Goal: Information Seeking & Learning: Learn about a topic

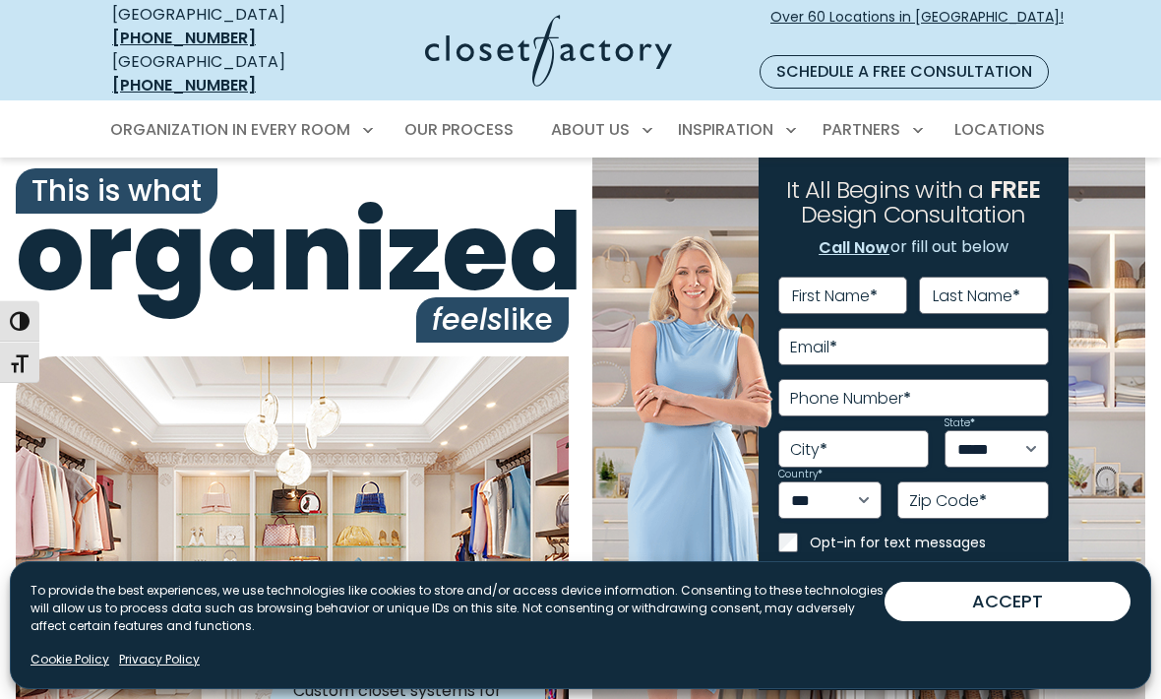
click at [991, 606] on button "ACCEPT" at bounding box center [1007, 600] width 246 height 39
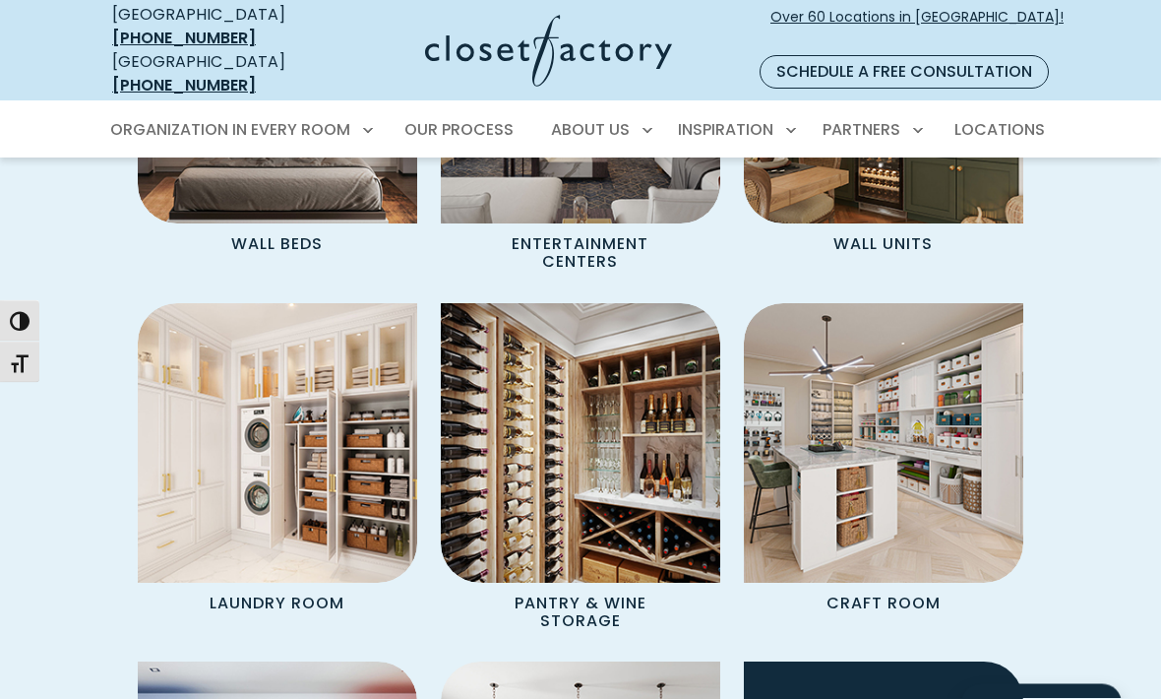
scroll to position [2139, 0]
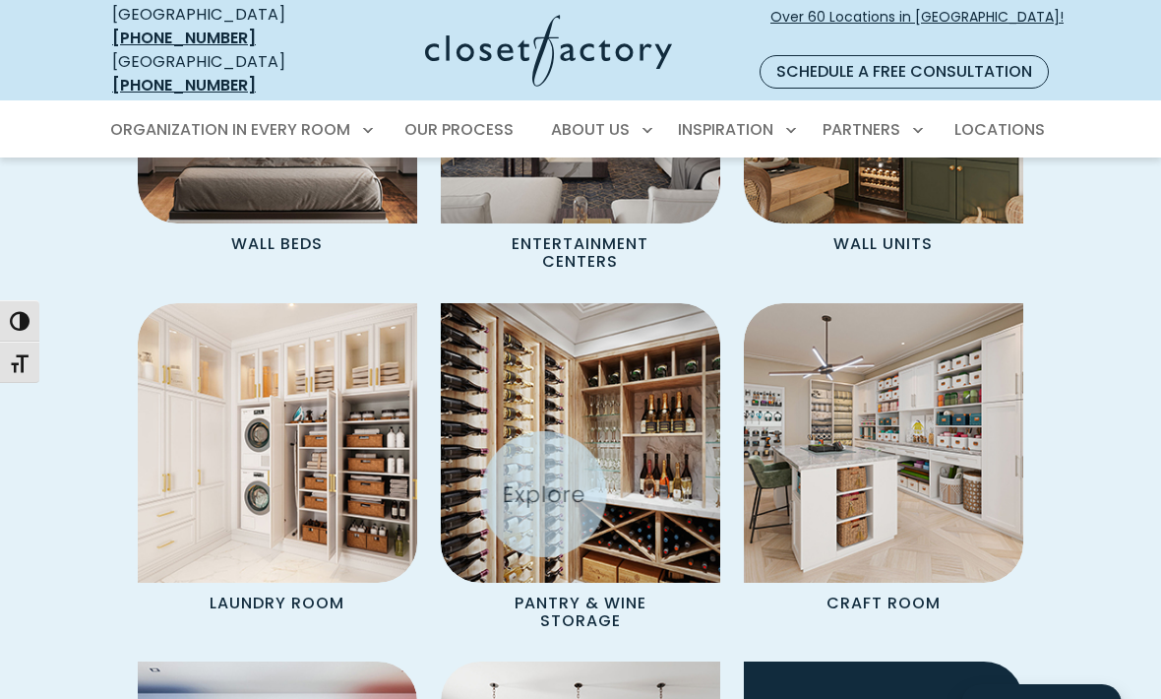
click at [277, 427] on img "Spaces Grid" at bounding box center [277, 442] width 279 height 279
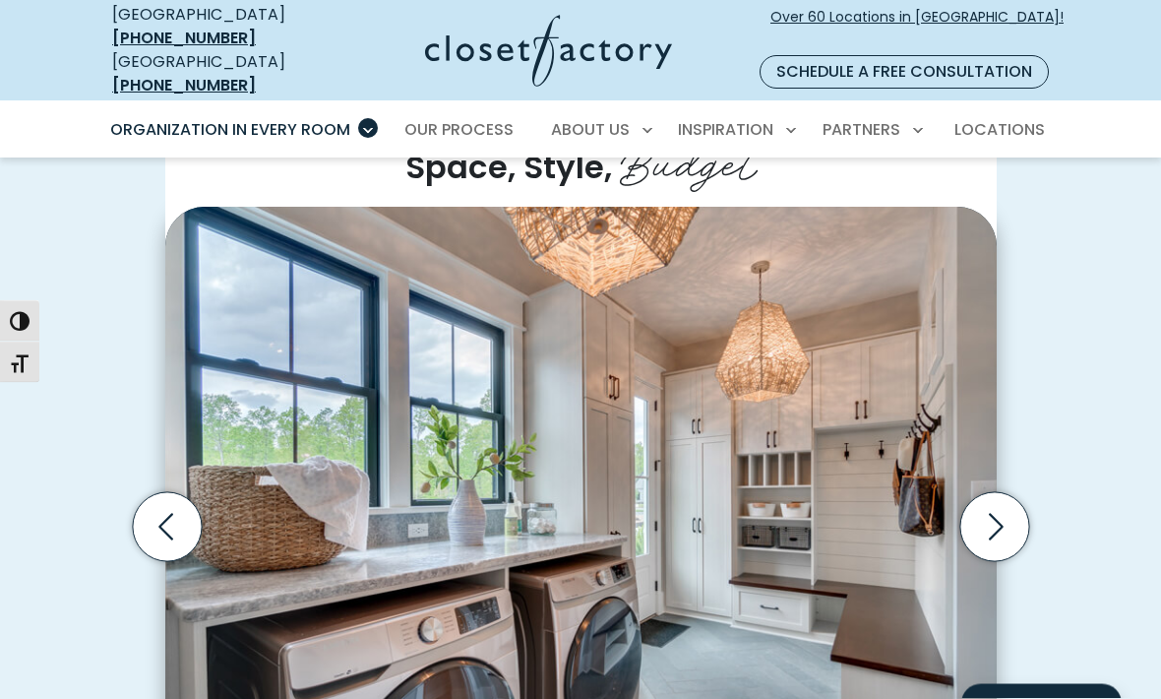
click at [988, 493] on icon "Next slide" at bounding box center [993, 527] width 69 height 69
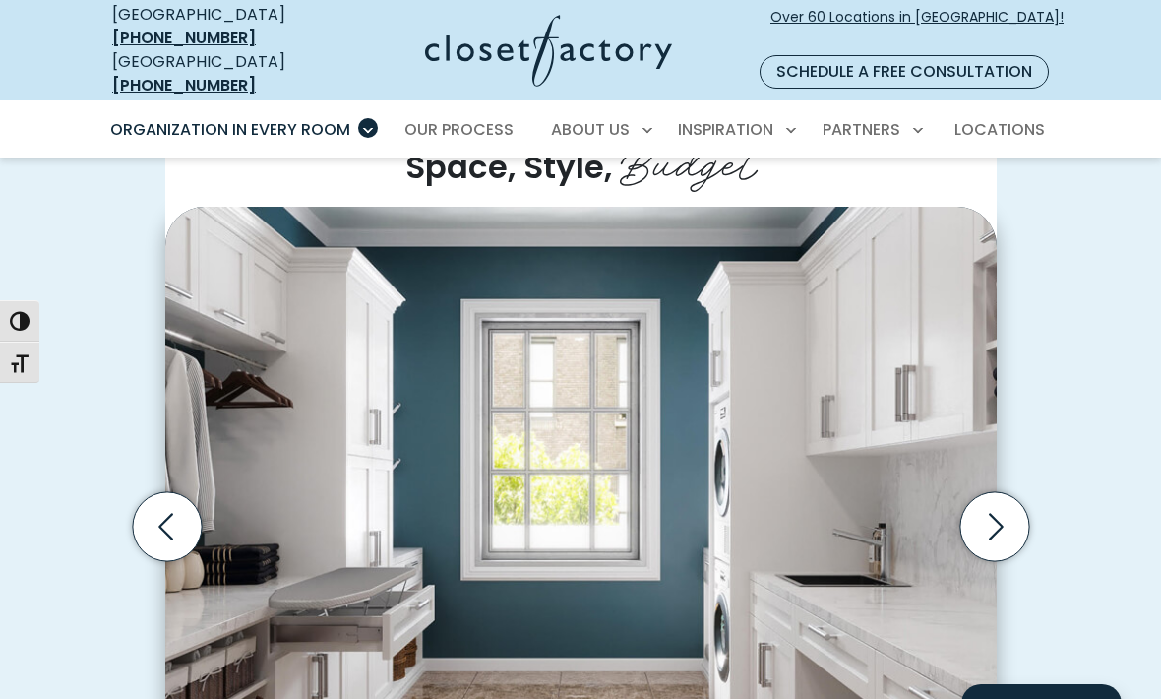
click at [984, 492] on icon "Next slide" at bounding box center [993, 526] width 69 height 69
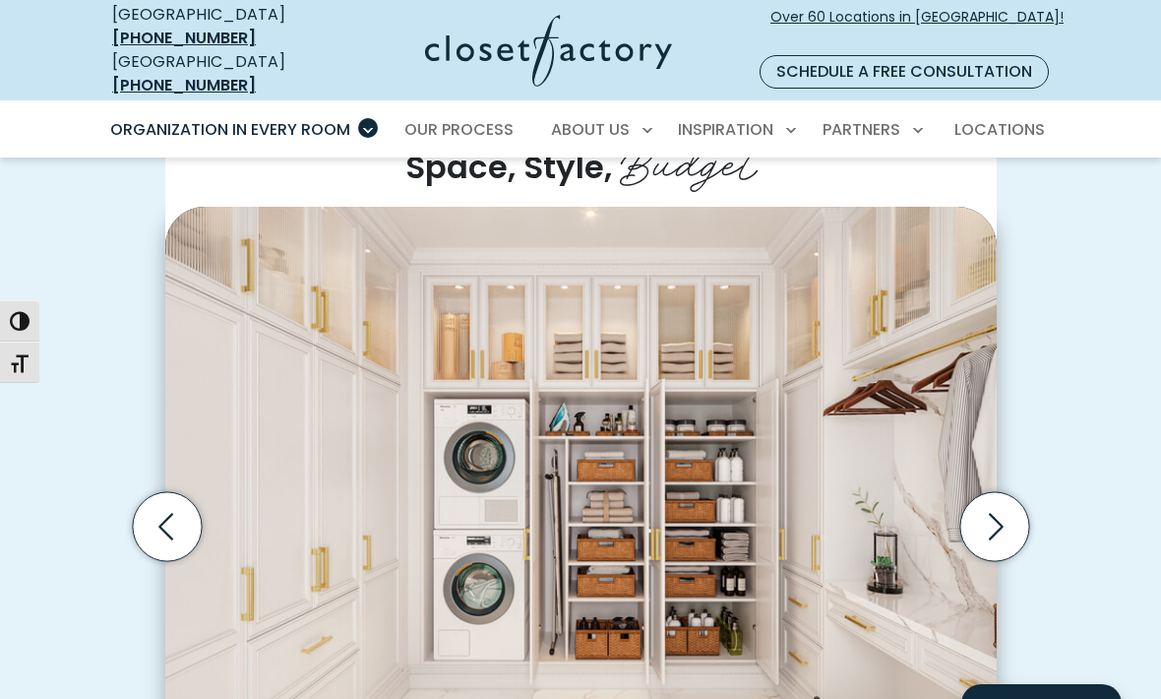
click at [981, 492] on icon "Next slide" at bounding box center [993, 526] width 69 height 69
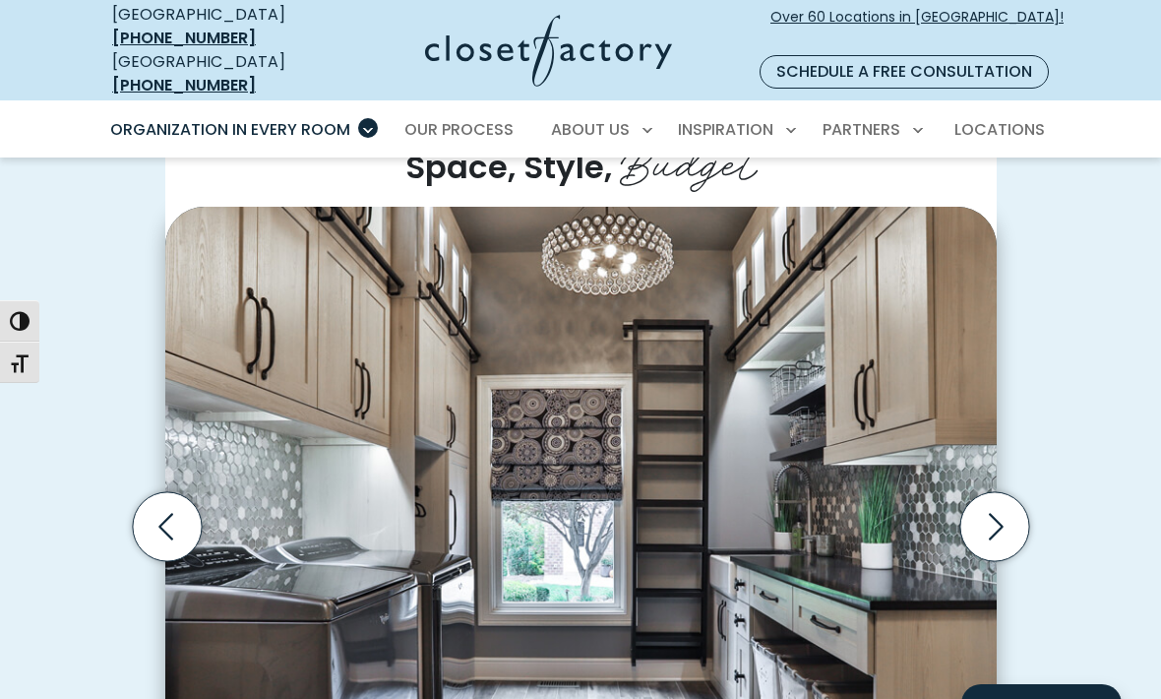
click at [984, 492] on icon "Next slide" at bounding box center [993, 526] width 69 height 69
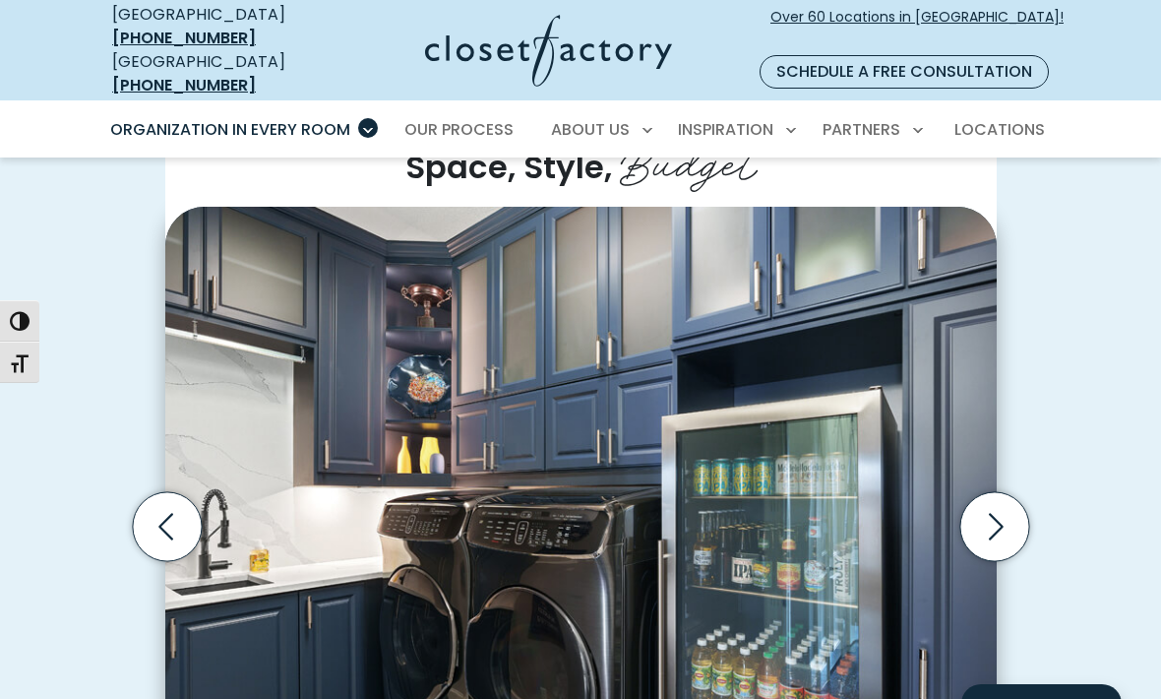
click at [992, 492] on icon "Next slide" at bounding box center [993, 526] width 69 height 69
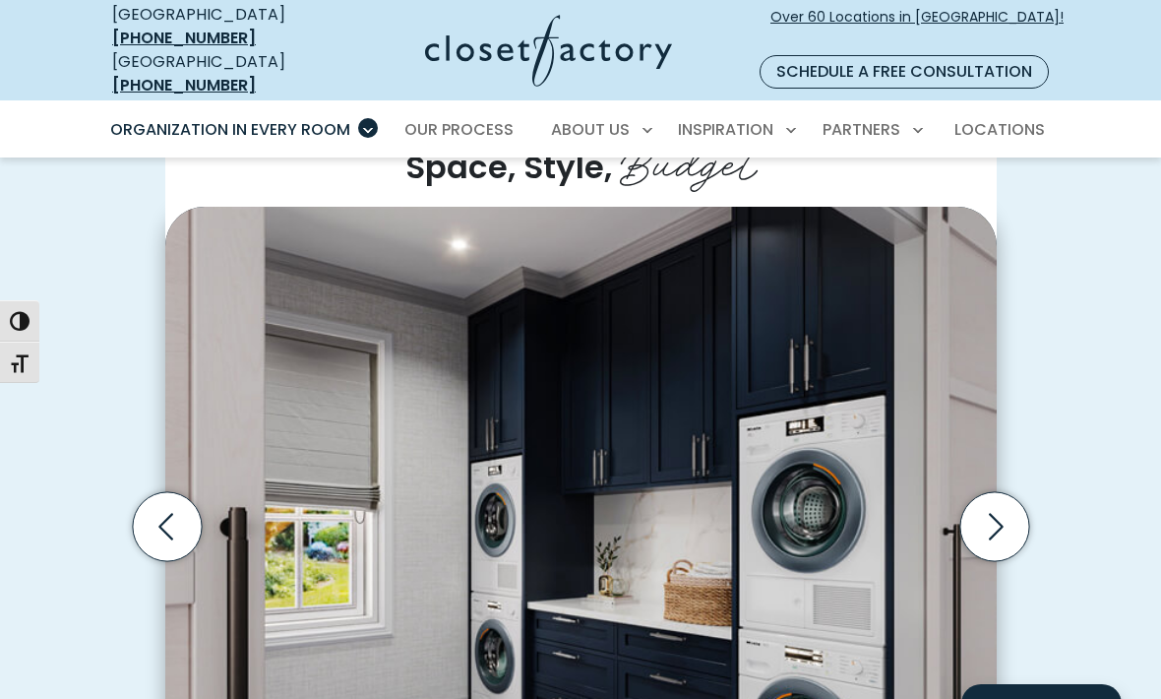
click at [990, 492] on icon "Next slide" at bounding box center [993, 526] width 69 height 69
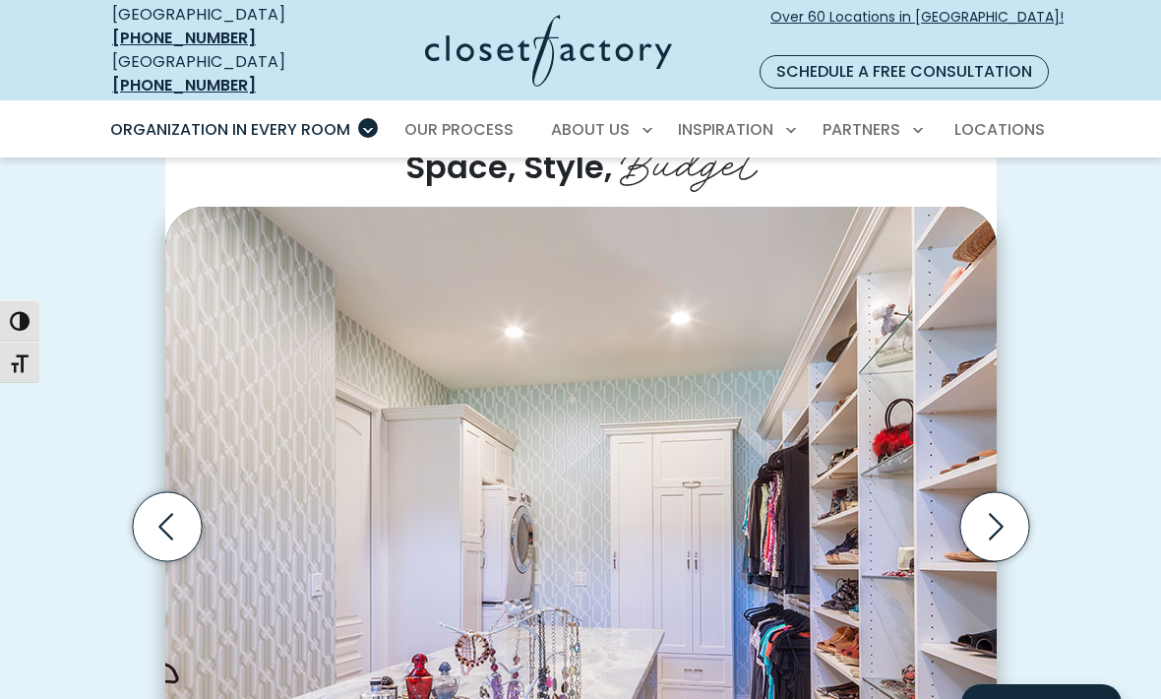
click at [993, 492] on icon "Next slide" at bounding box center [993, 526] width 69 height 69
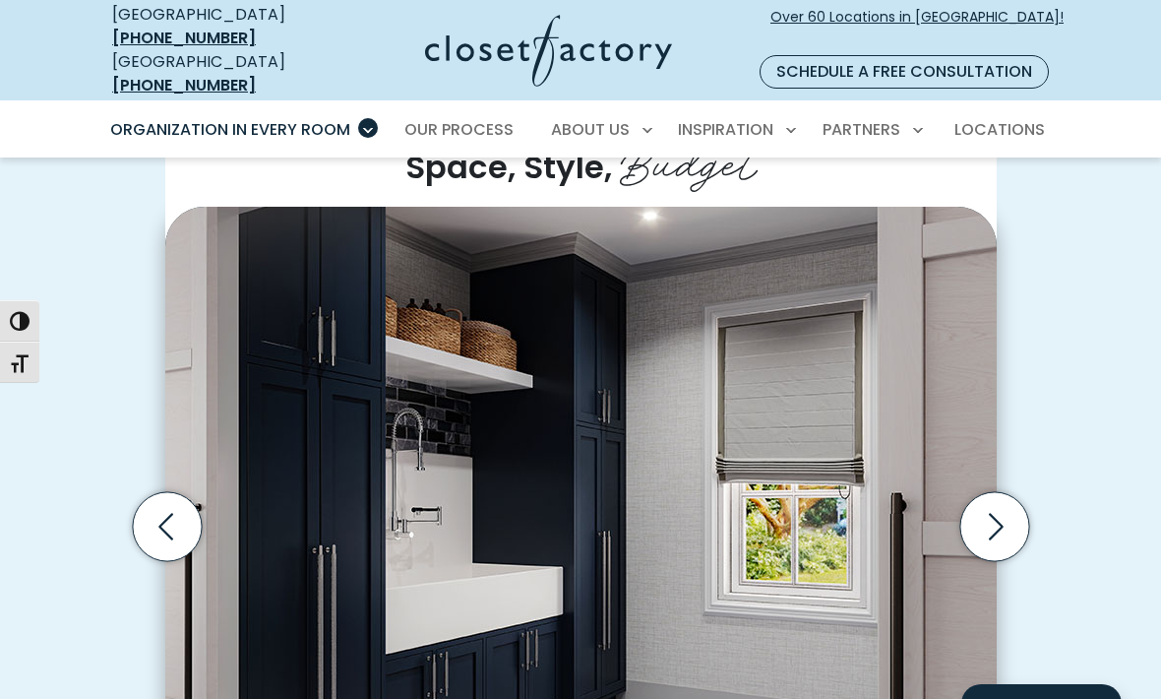
click at [989, 492] on icon "Next slide" at bounding box center [993, 526] width 69 height 69
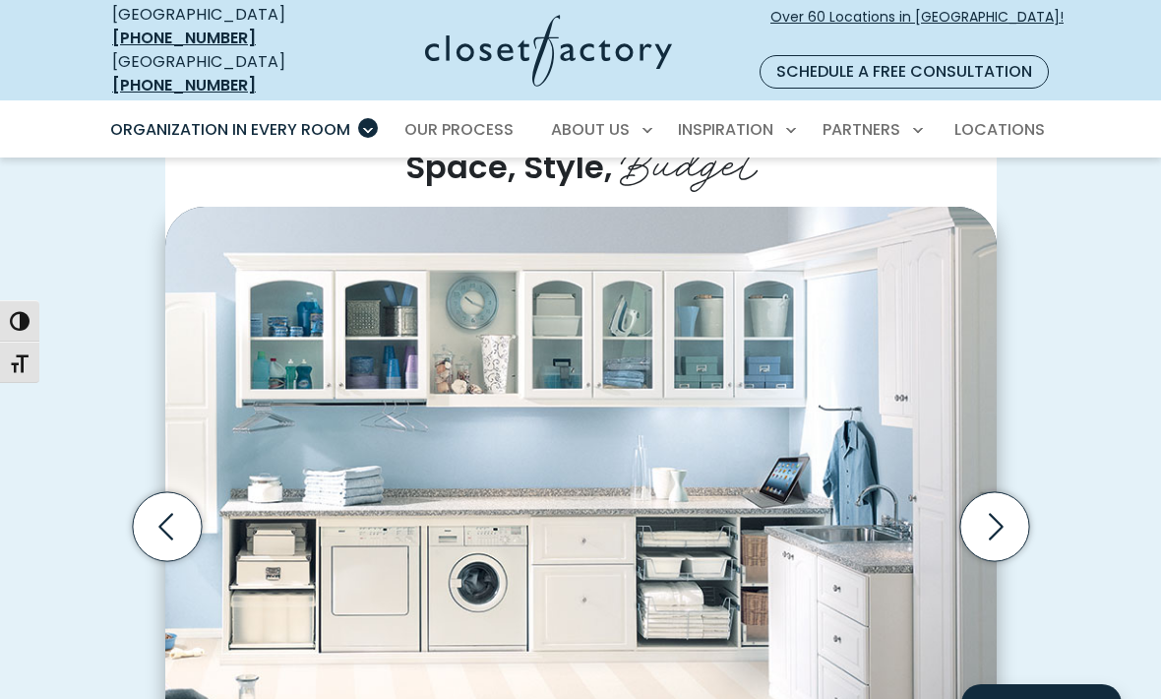
click at [994, 492] on icon "Next slide" at bounding box center [993, 526] width 69 height 69
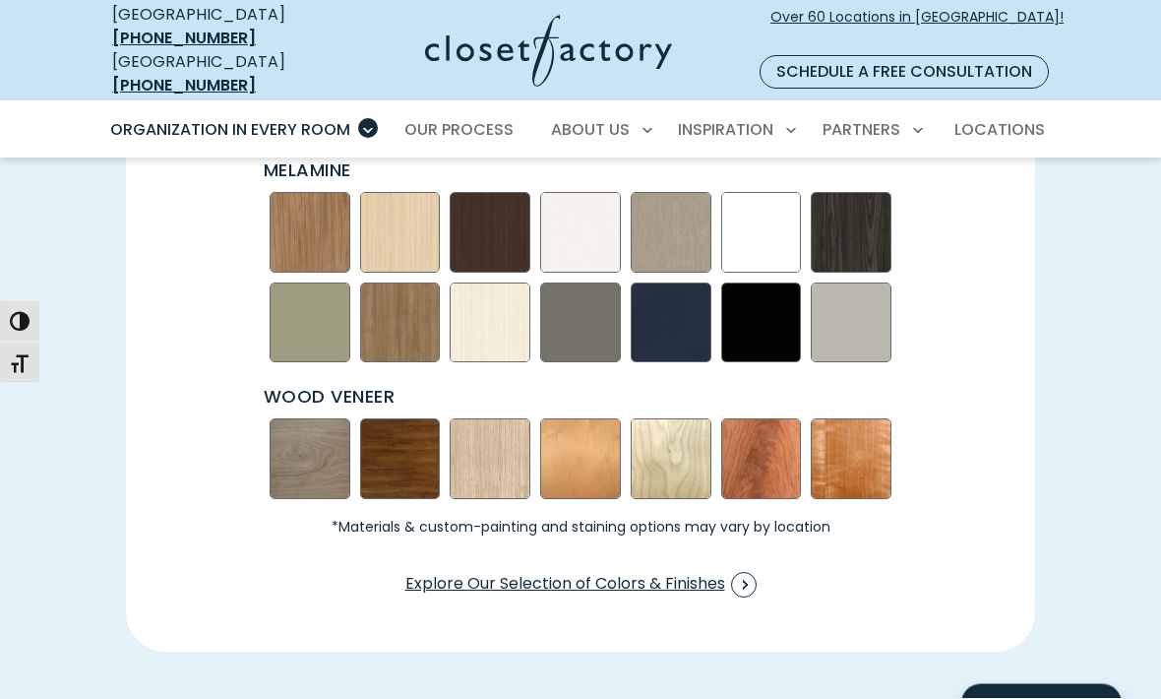
scroll to position [2725, 0]
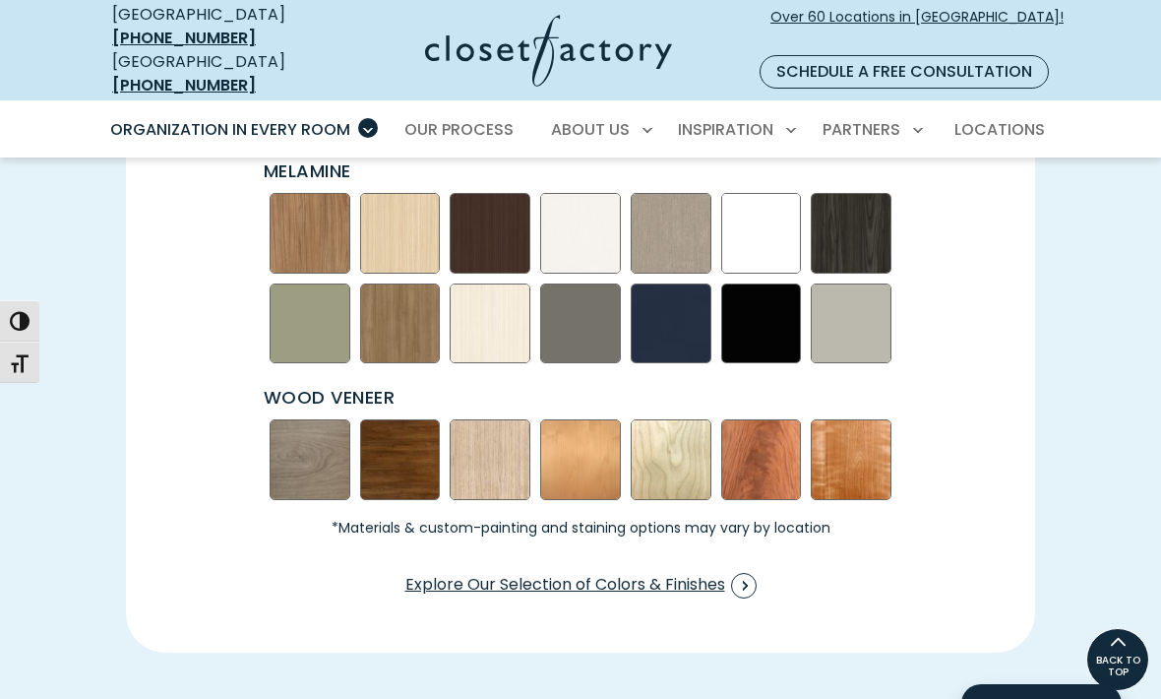
click at [742, 573] on span "Swatch Grid" at bounding box center [744, 586] width 26 height 26
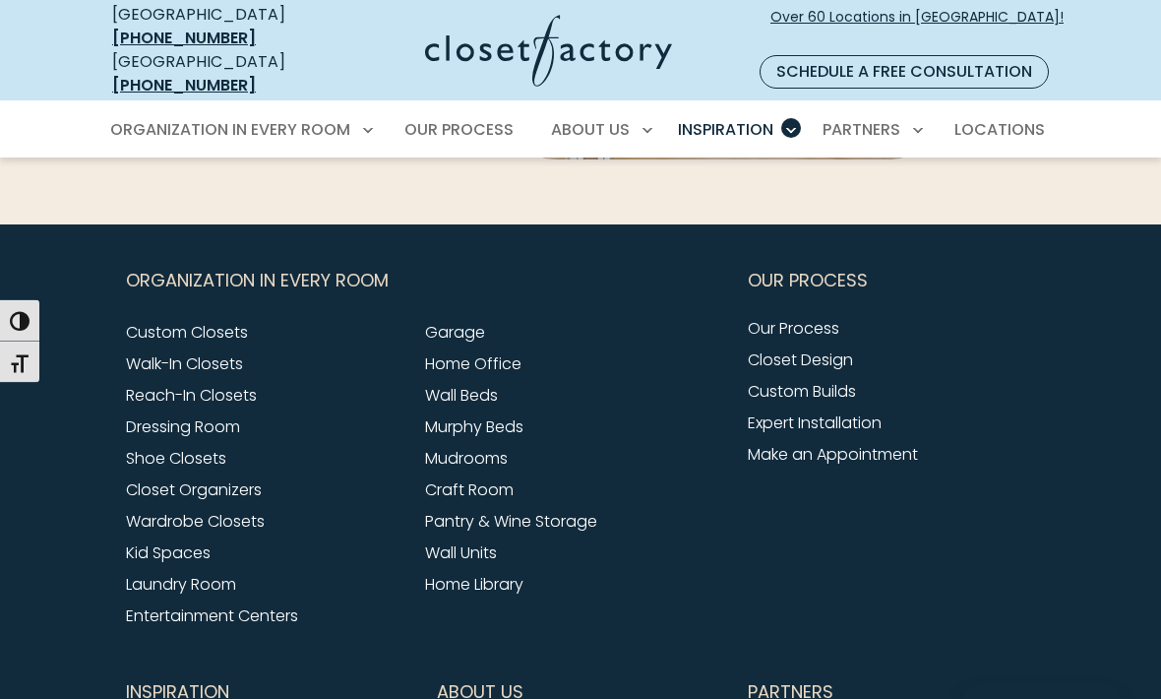
scroll to position [5177, 0]
click at [150, 510] on link "Wardrobe Closets" at bounding box center [195, 521] width 139 height 23
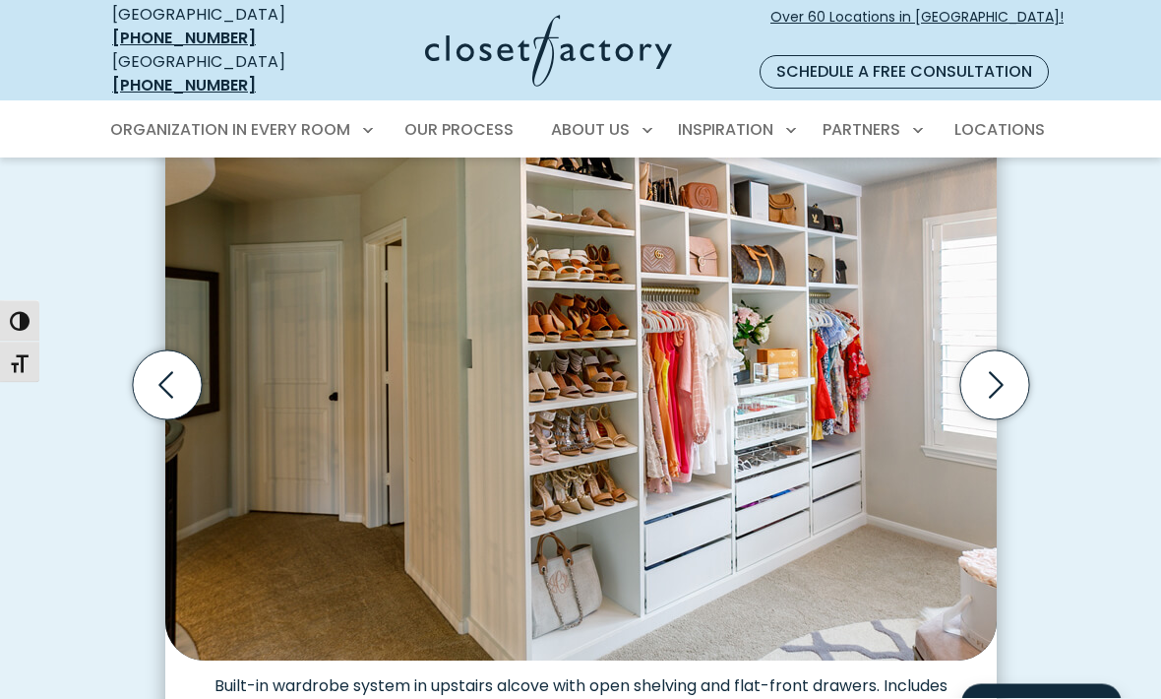
click at [991, 364] on icon "Next slide" at bounding box center [993, 385] width 69 height 69
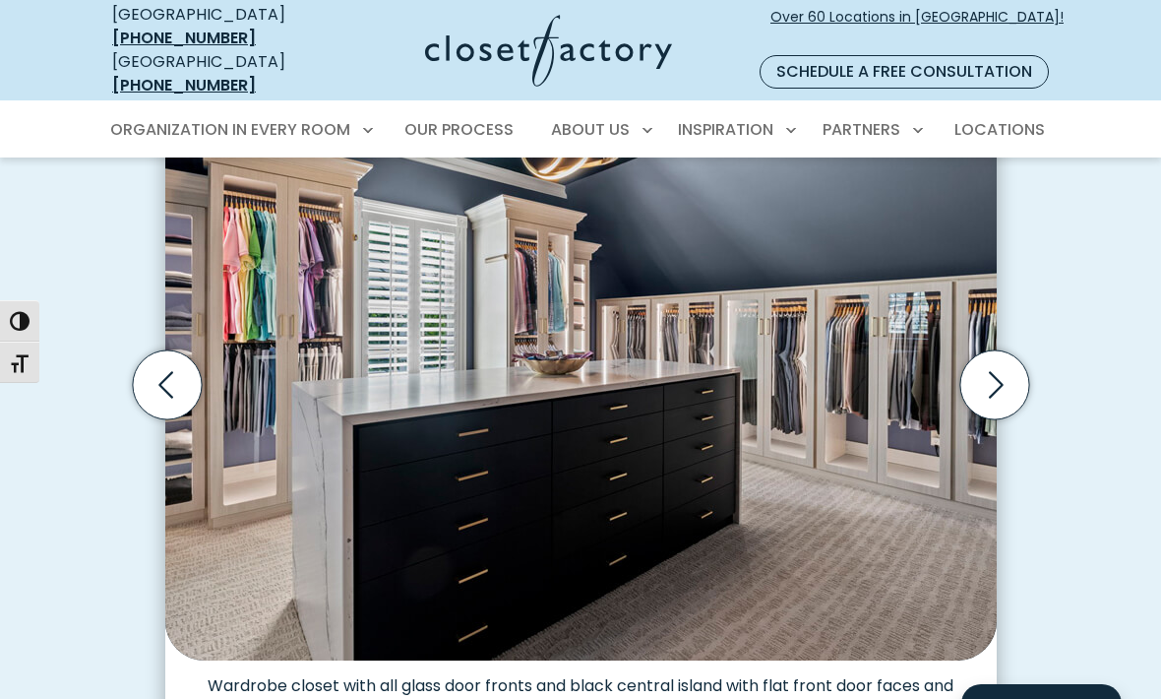
click at [1001, 355] on icon "Next slide" at bounding box center [993, 384] width 69 height 69
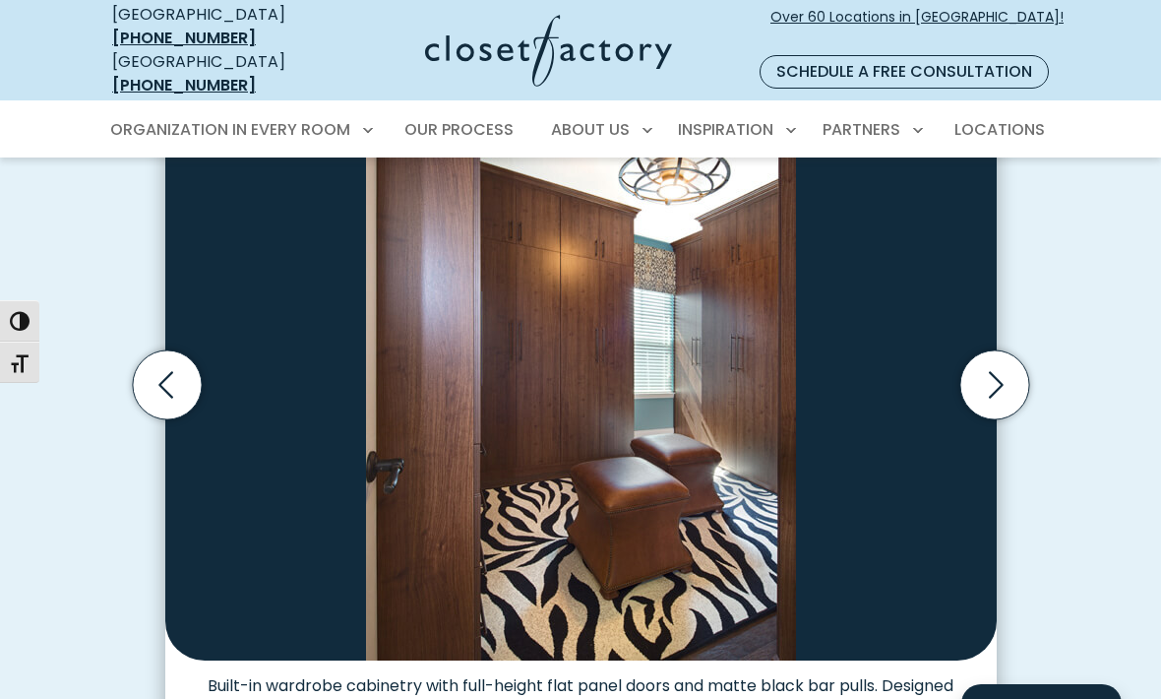
click at [1000, 355] on icon "Next slide" at bounding box center [993, 384] width 69 height 69
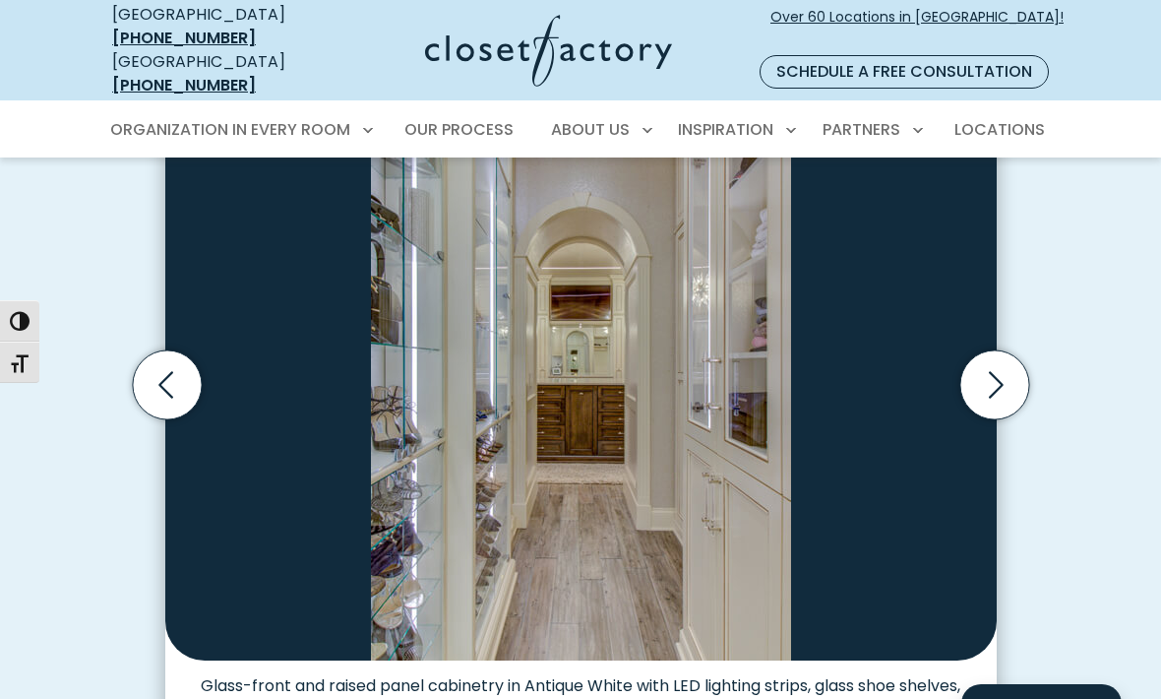
click at [991, 361] on icon "Next slide" at bounding box center [993, 384] width 69 height 69
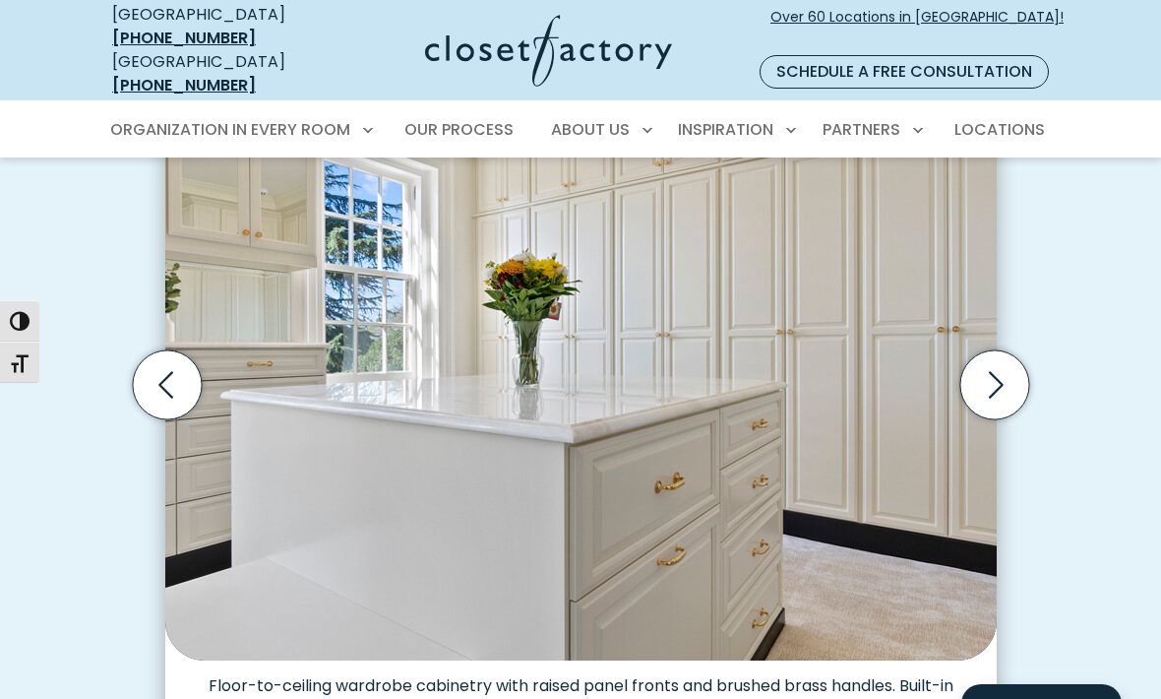
click at [987, 363] on icon "Next slide" at bounding box center [993, 384] width 69 height 69
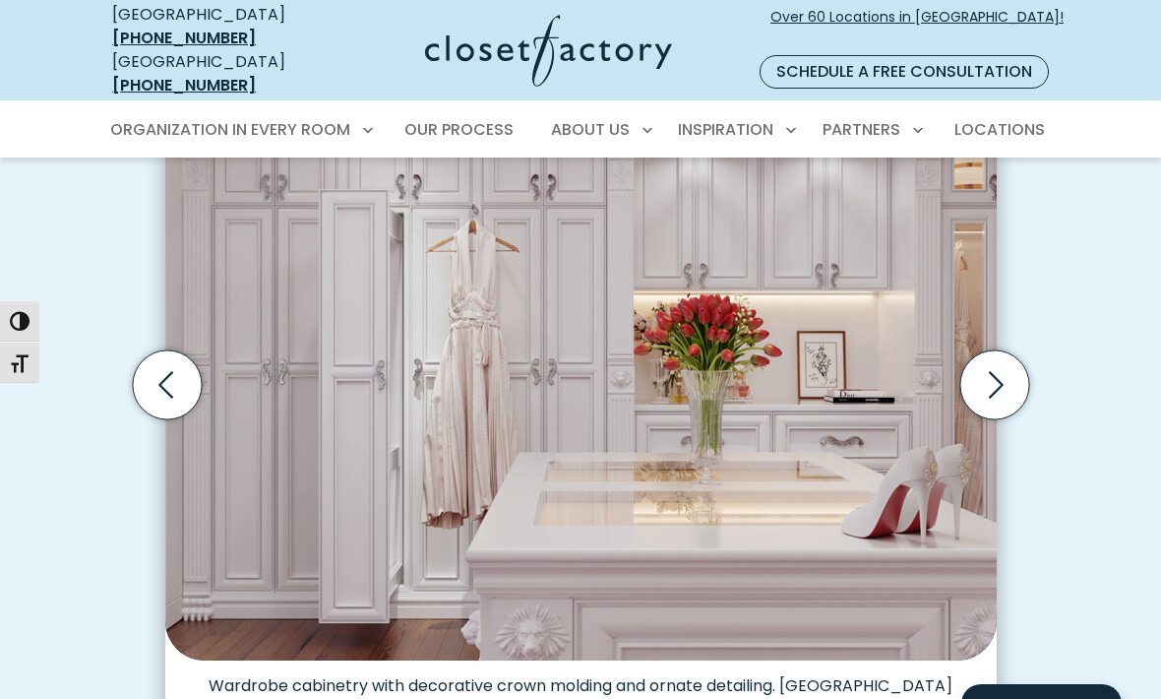
click at [985, 367] on icon "Next slide" at bounding box center [993, 384] width 69 height 69
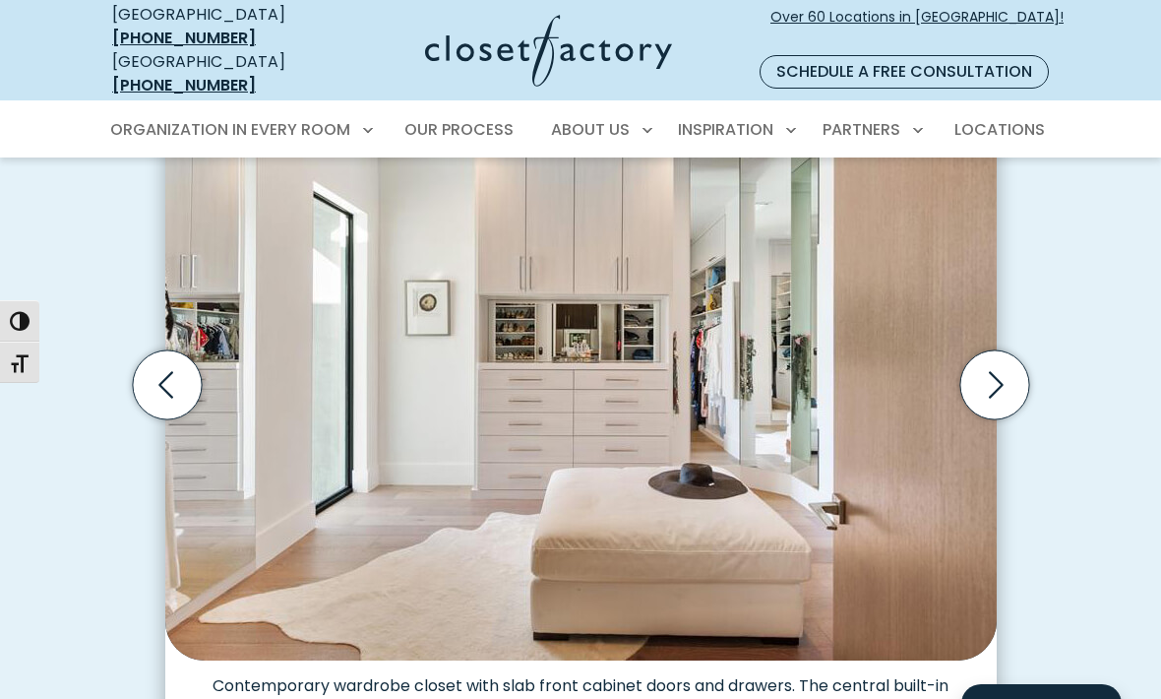
click at [993, 359] on icon "Next slide" at bounding box center [993, 384] width 69 height 69
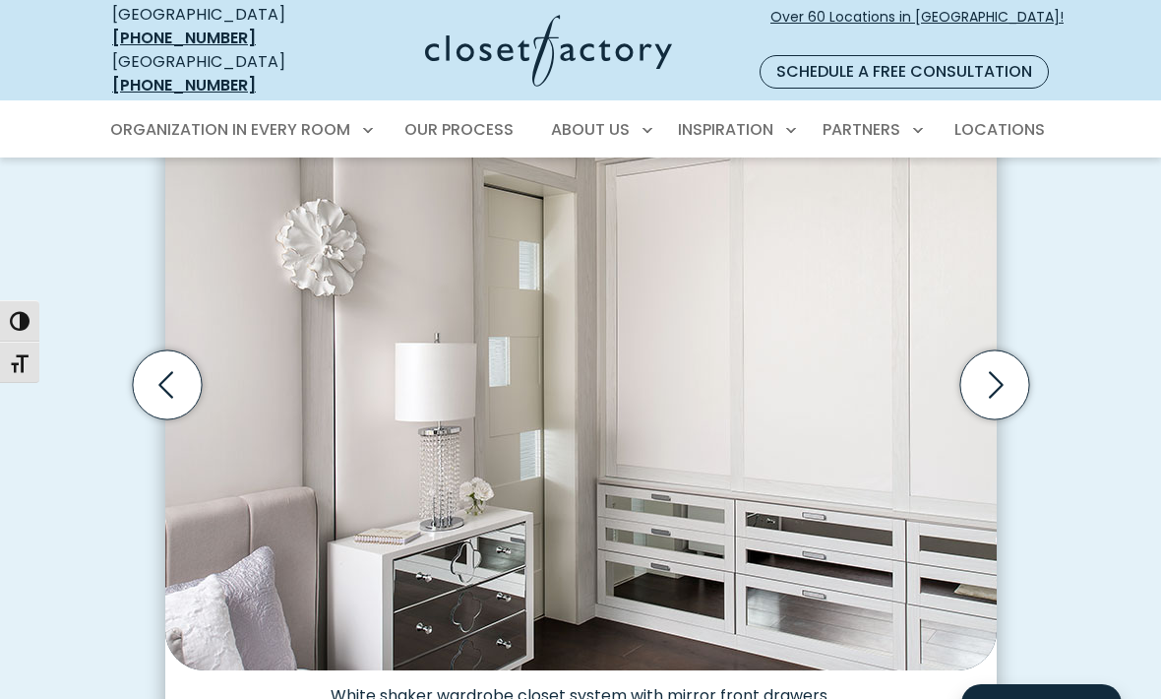
click at [986, 365] on icon "Next slide" at bounding box center [993, 384] width 69 height 69
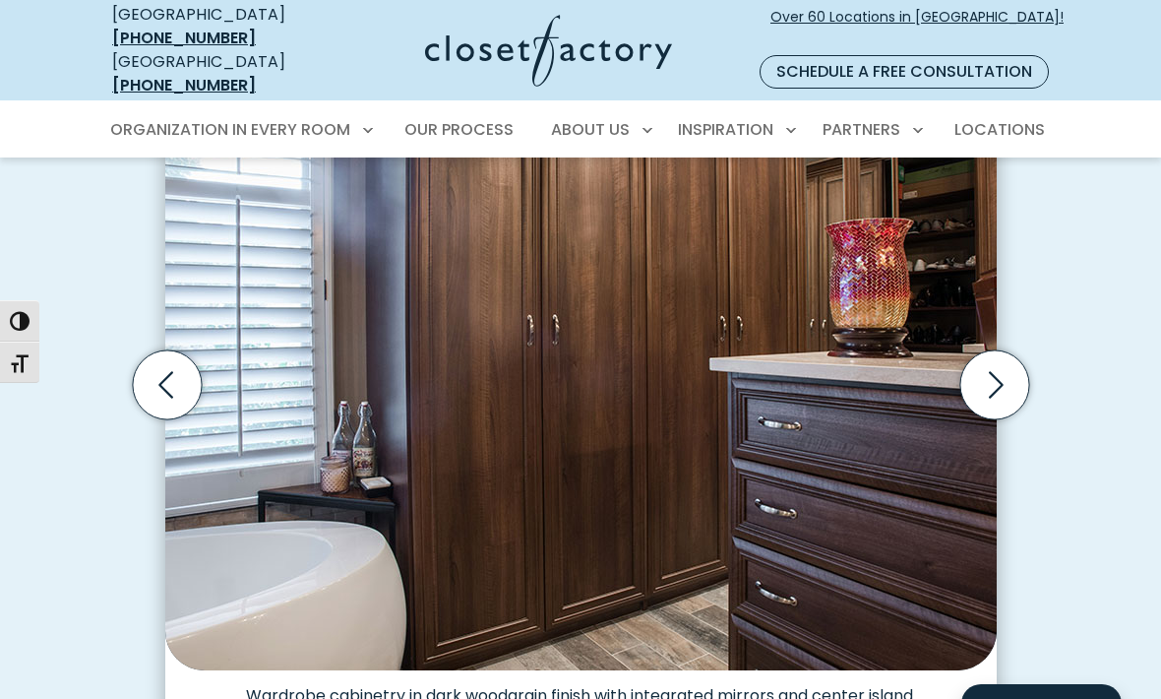
click at [990, 360] on icon "Next slide" at bounding box center [993, 384] width 69 height 69
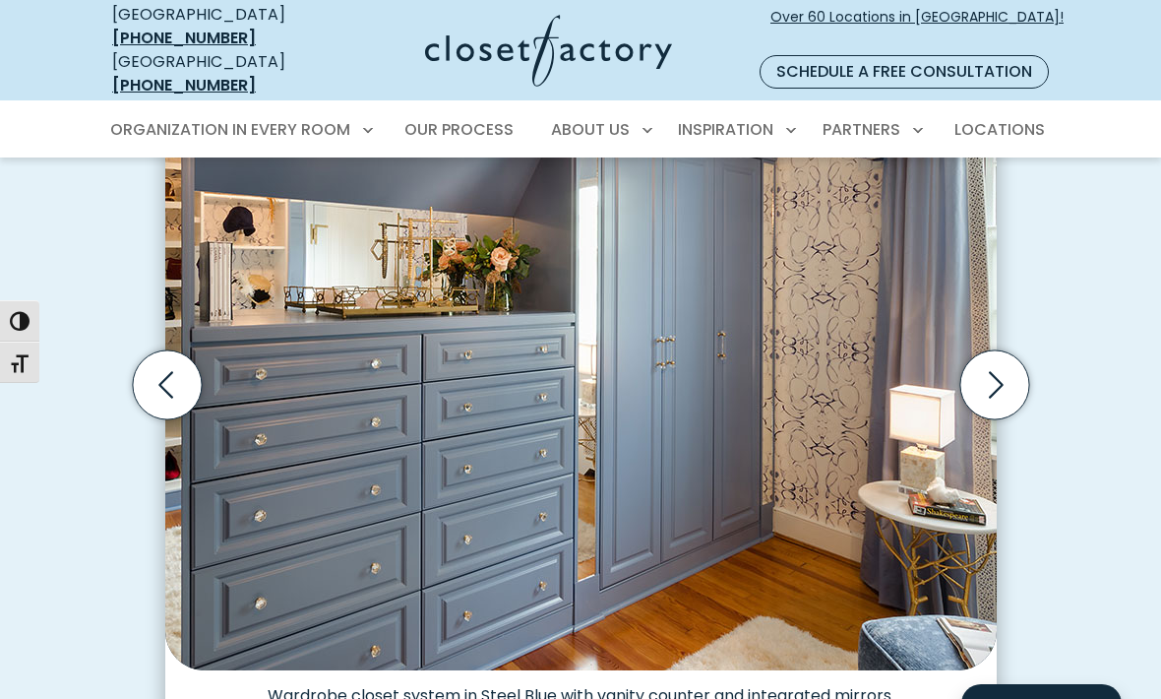
click at [991, 354] on icon "Next slide" at bounding box center [993, 384] width 69 height 69
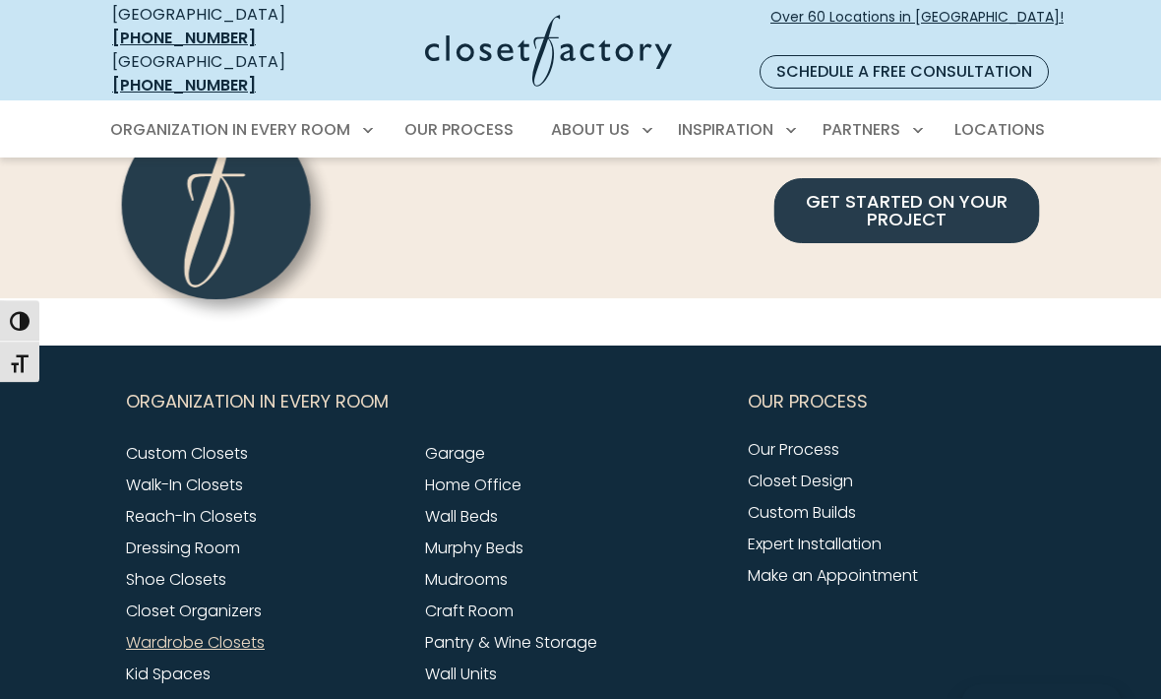
scroll to position [5353, 0]
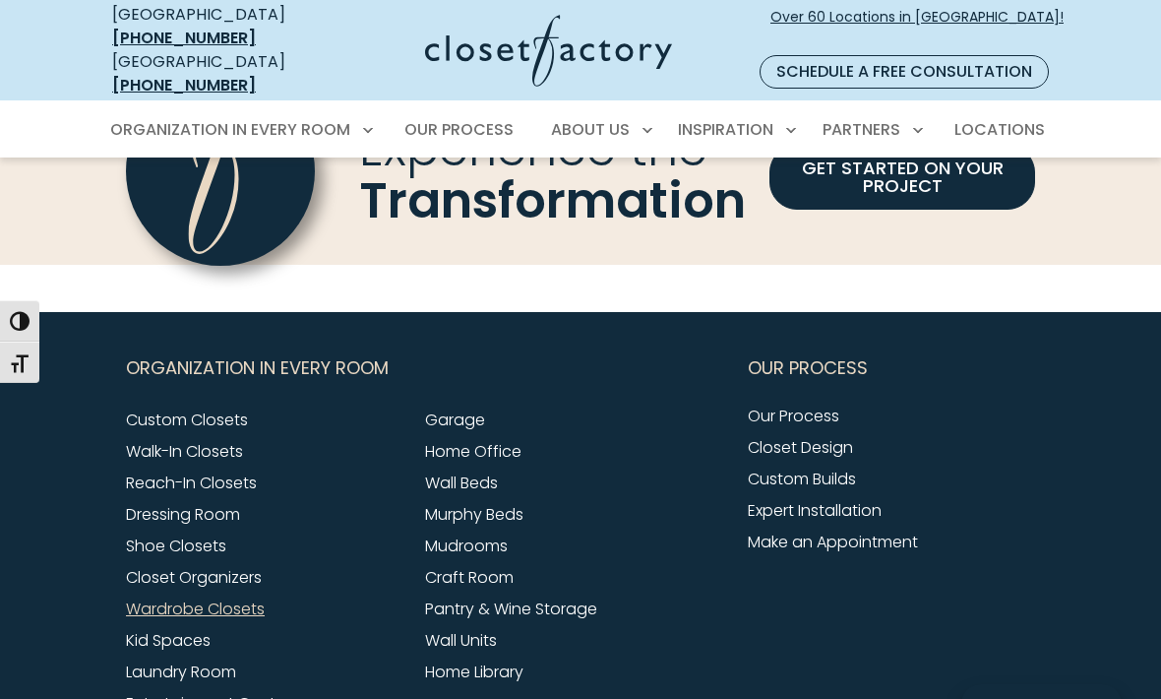
click at [436, 509] on link "Murphy Beds" at bounding box center [474, 514] width 98 height 23
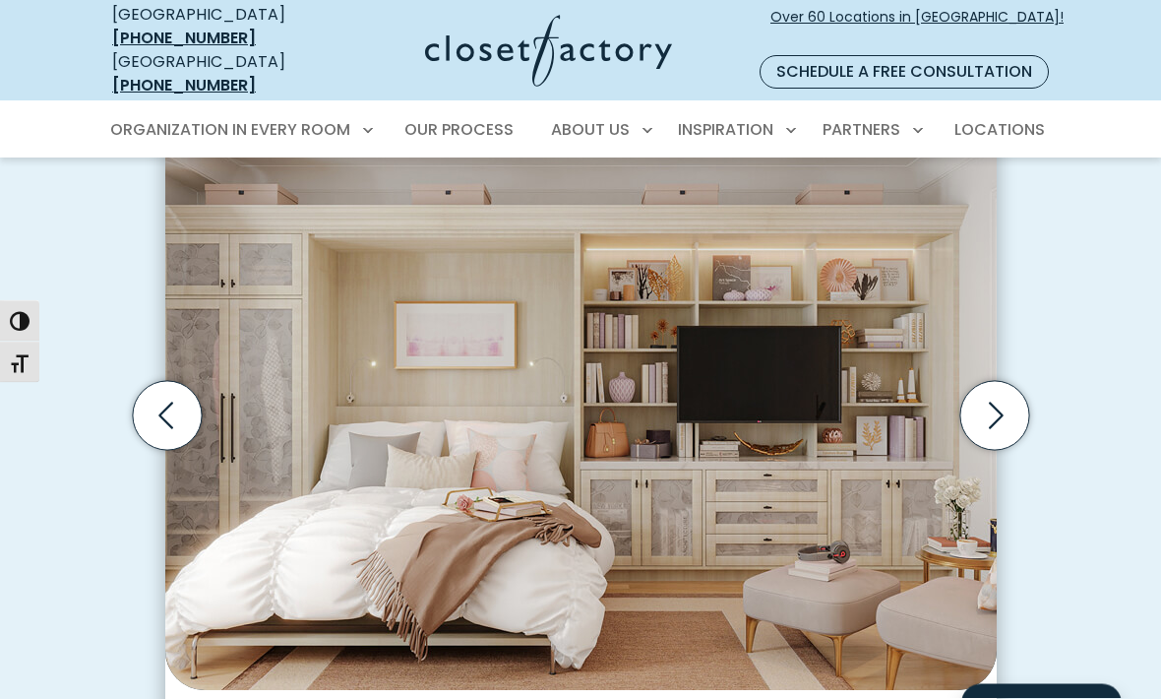
scroll to position [588, 0]
click at [993, 395] on icon "Next slide" at bounding box center [993, 415] width 69 height 69
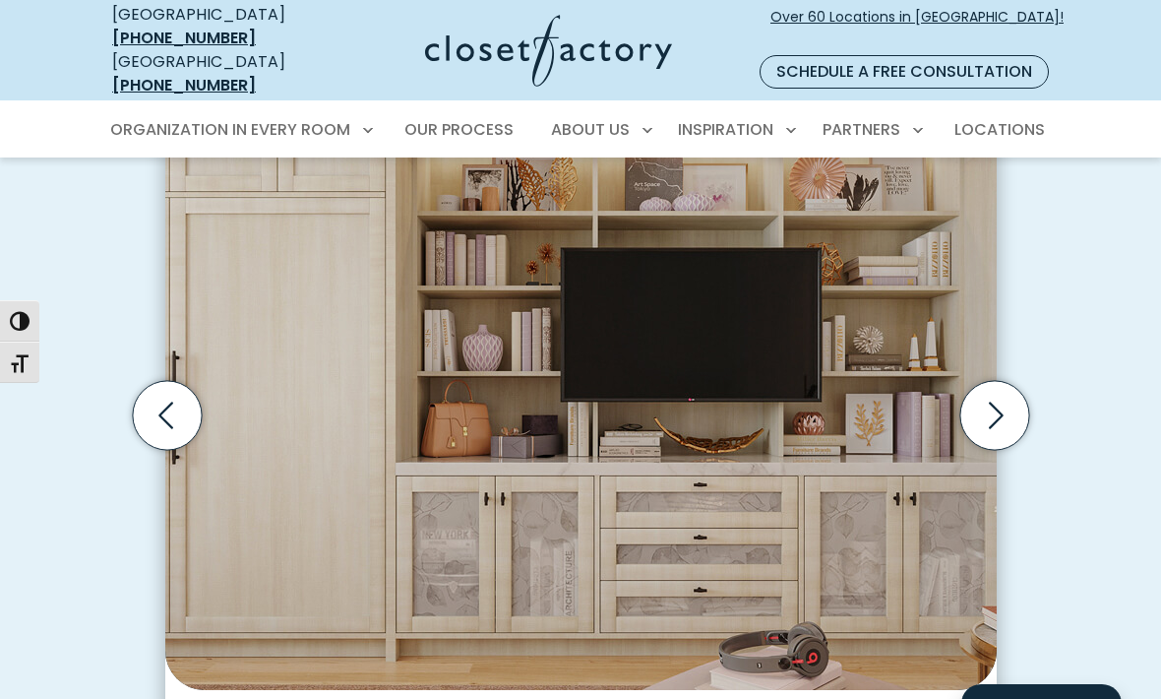
click at [988, 395] on icon "Next slide" at bounding box center [993, 415] width 69 height 69
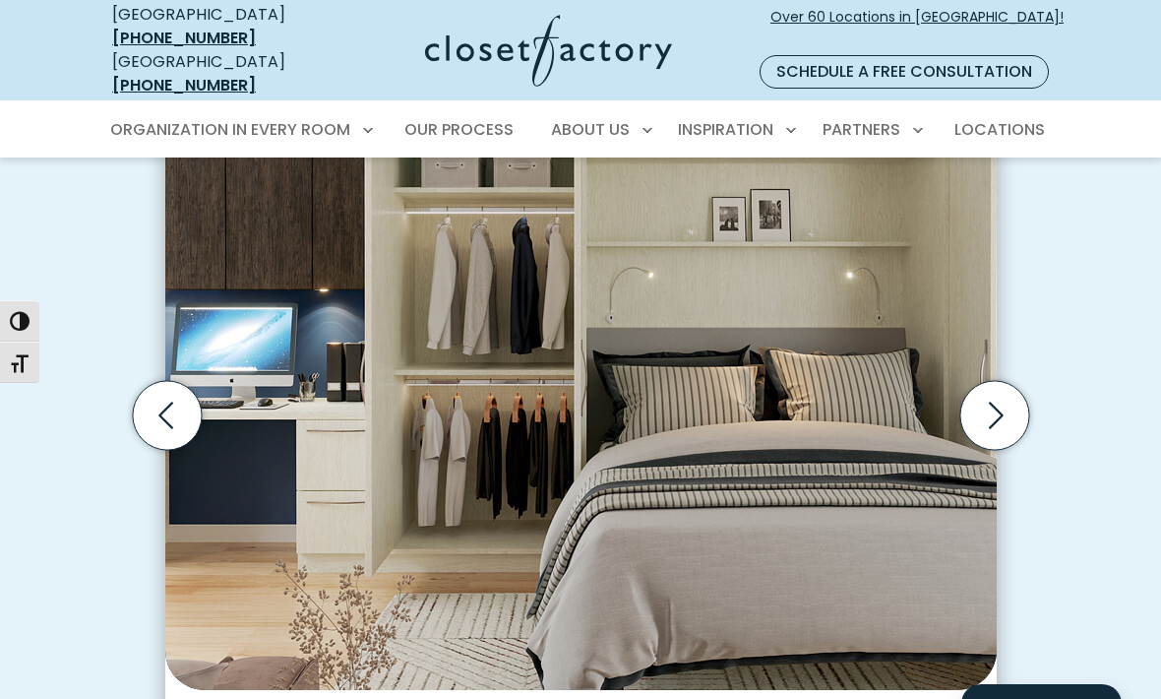
click at [993, 401] on icon "Next slide" at bounding box center [996, 414] width 15 height 27
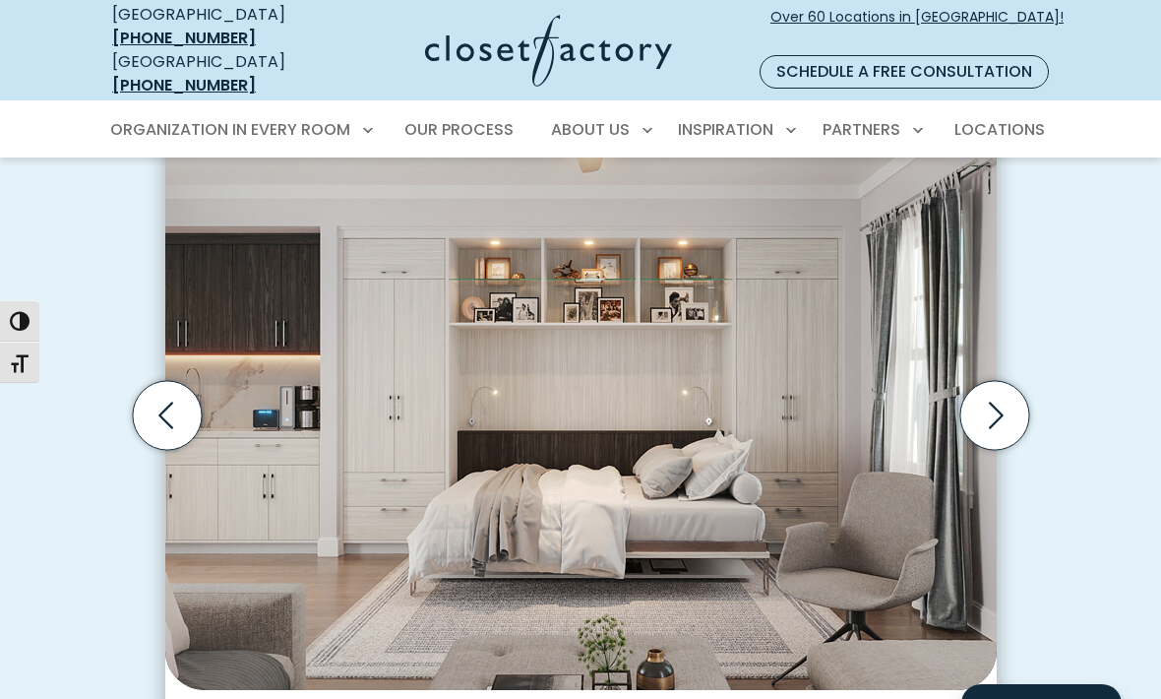
click at [988, 390] on icon "Next slide" at bounding box center [993, 415] width 69 height 69
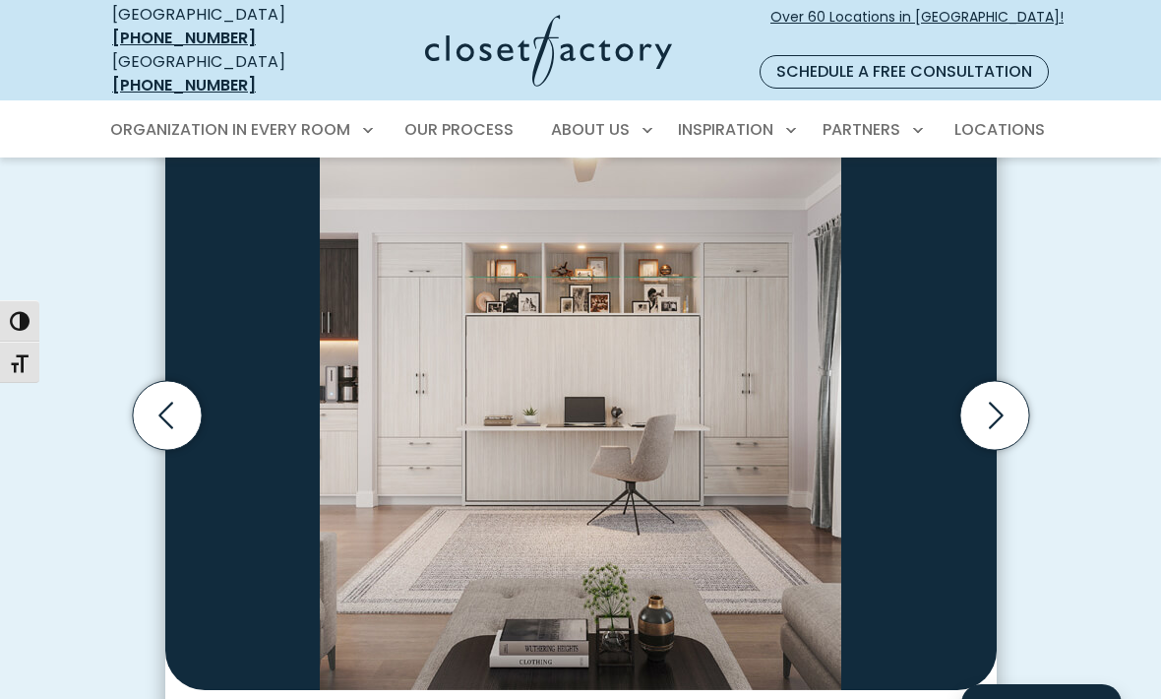
click at [174, 397] on icon "Previous slide" at bounding box center [166, 415] width 69 height 69
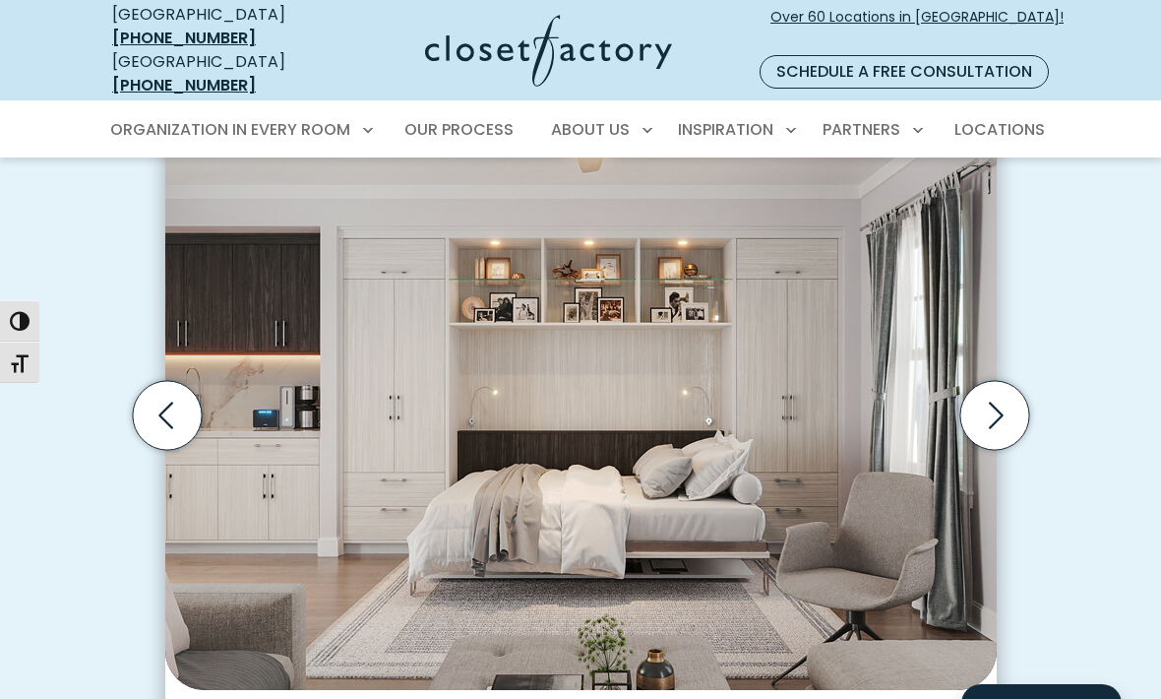
click at [986, 395] on icon "Next slide" at bounding box center [993, 415] width 69 height 69
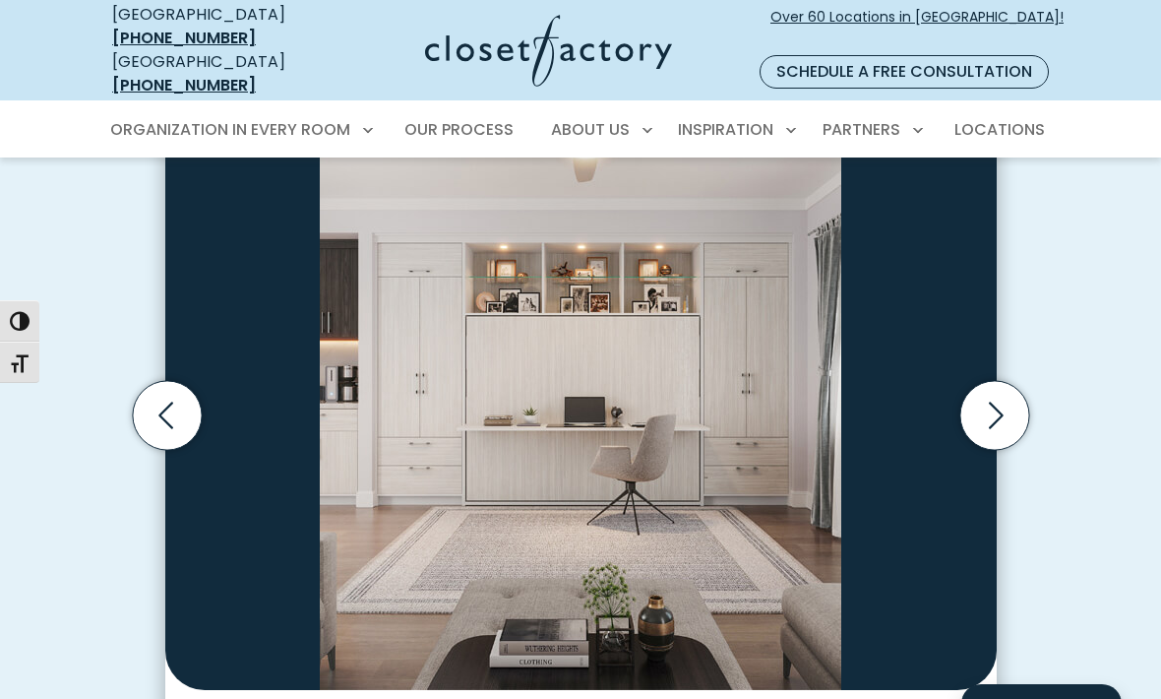
click at [992, 389] on icon "Next slide" at bounding box center [993, 415] width 69 height 69
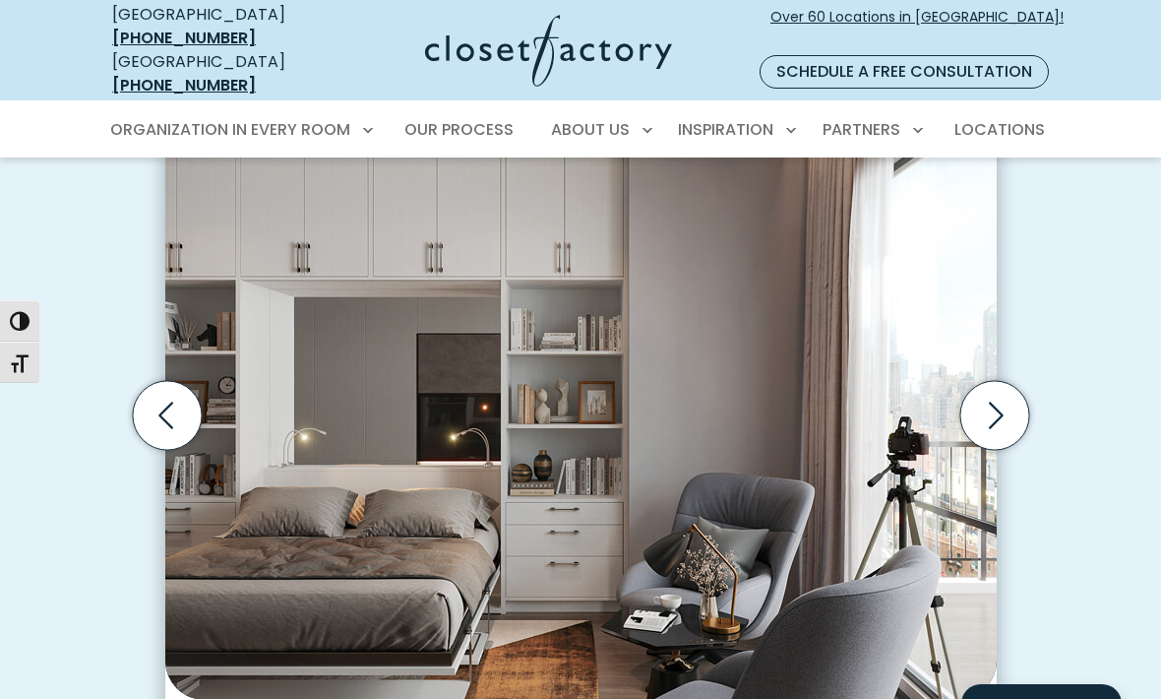
click at [991, 390] on icon "Next slide" at bounding box center [993, 415] width 69 height 69
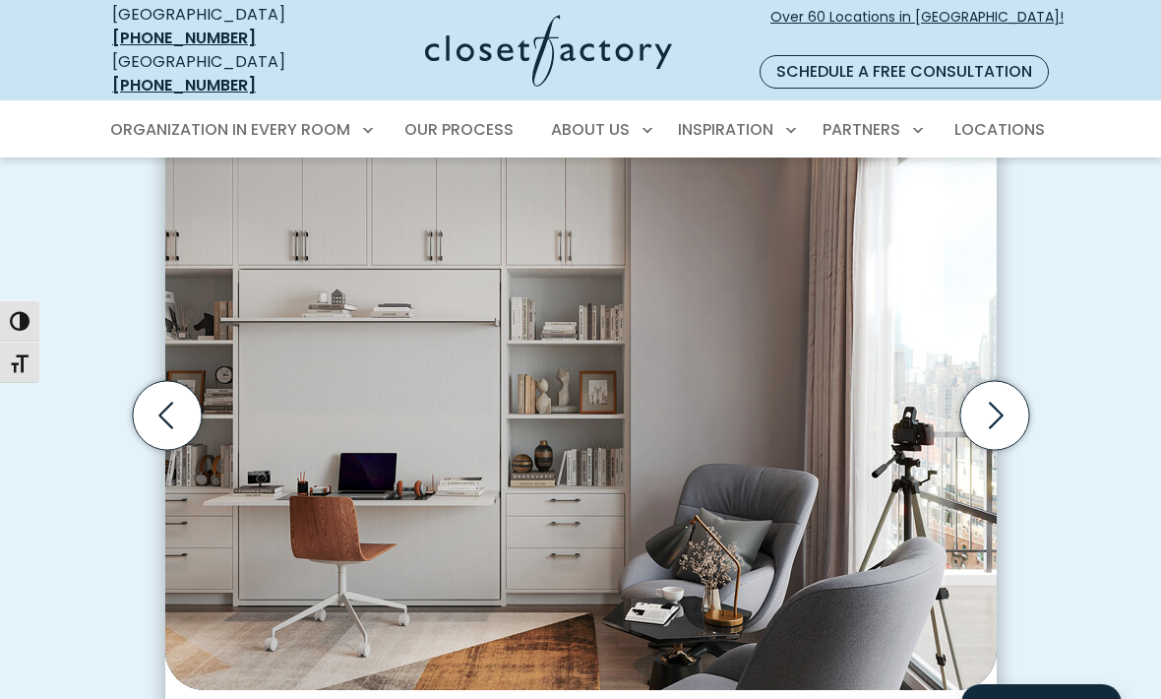
click at [989, 397] on icon "Next slide" at bounding box center [993, 415] width 69 height 69
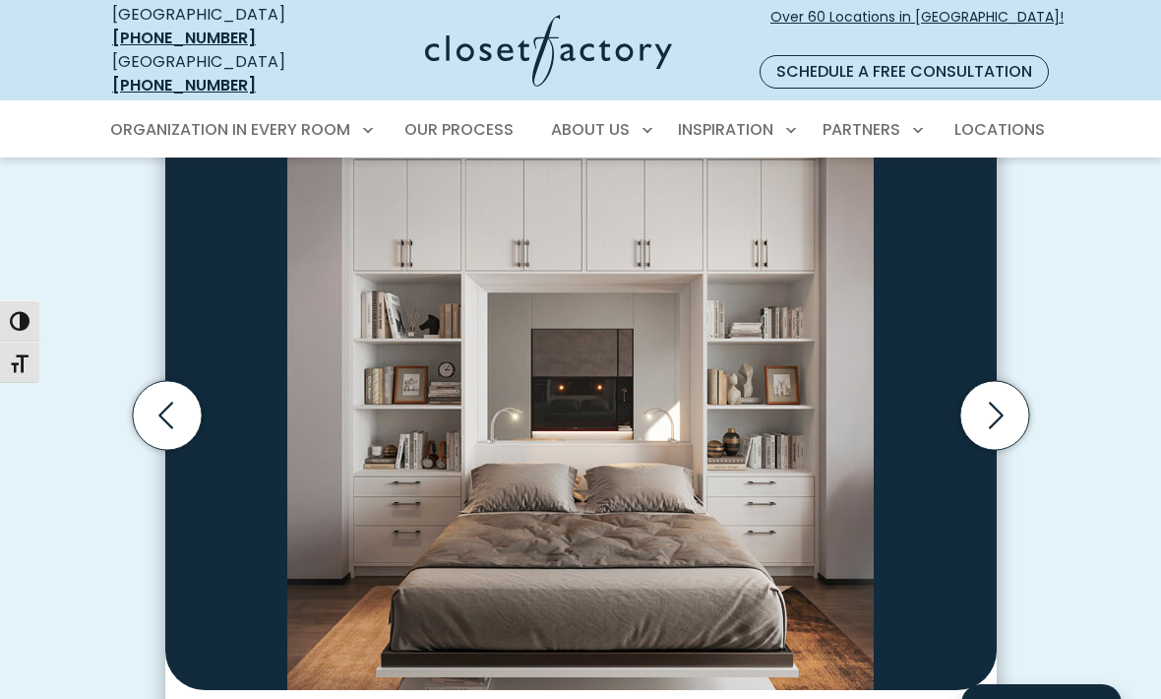
click at [1002, 387] on icon "Next slide" at bounding box center [993, 415] width 69 height 69
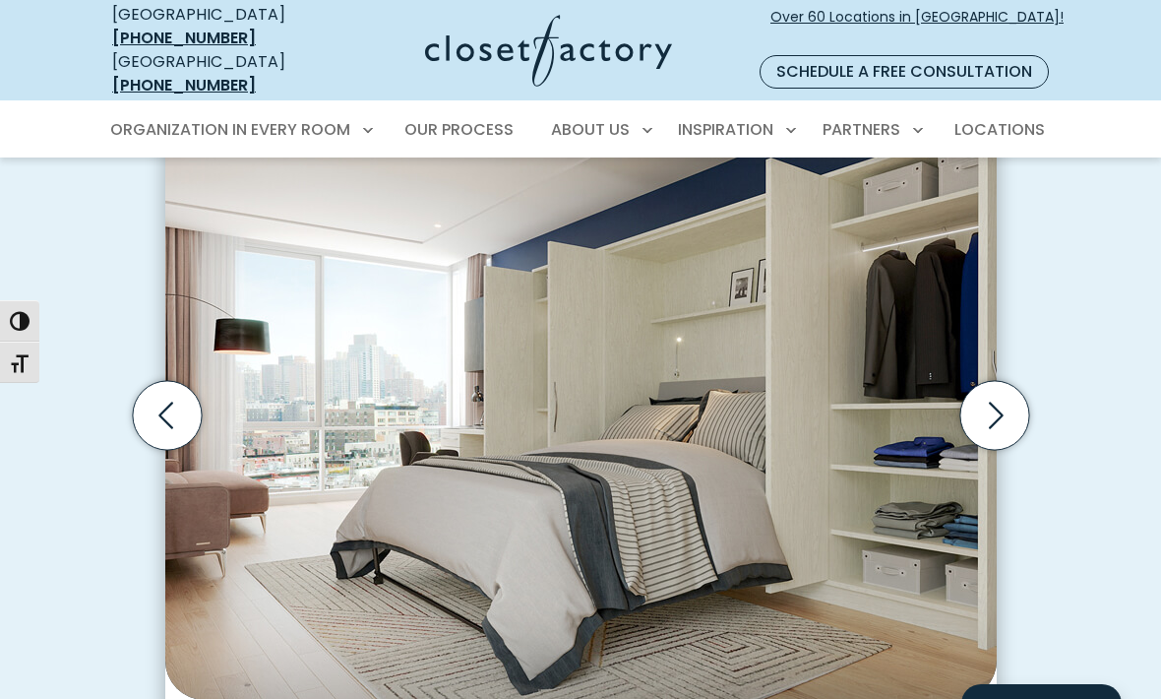
click at [1001, 401] on icon "Next slide" at bounding box center [996, 414] width 15 height 27
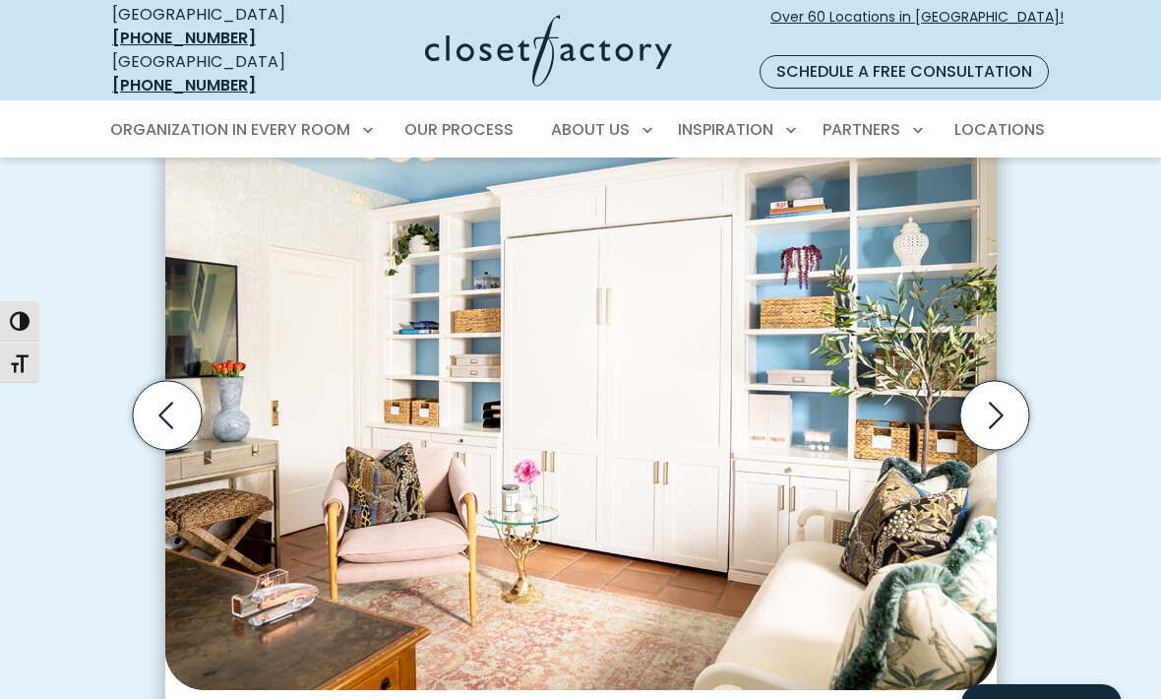
click at [172, 395] on icon "Previous slide" at bounding box center [166, 415] width 69 height 69
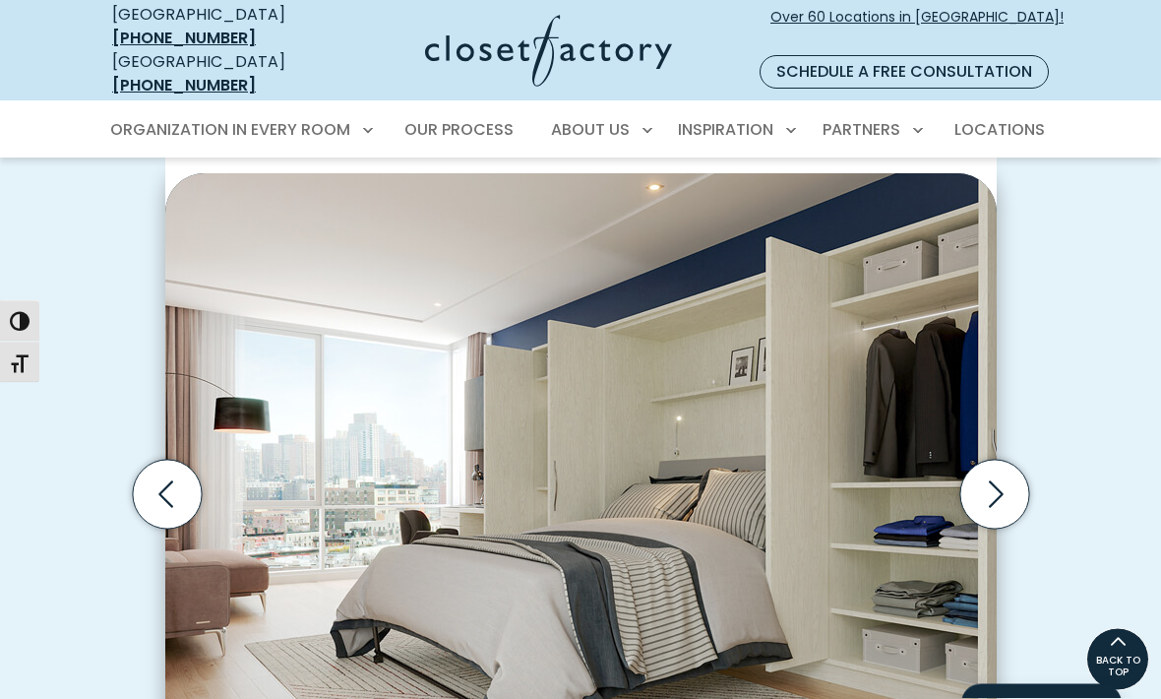
click at [991, 460] on icon "Next slide" at bounding box center [993, 494] width 69 height 69
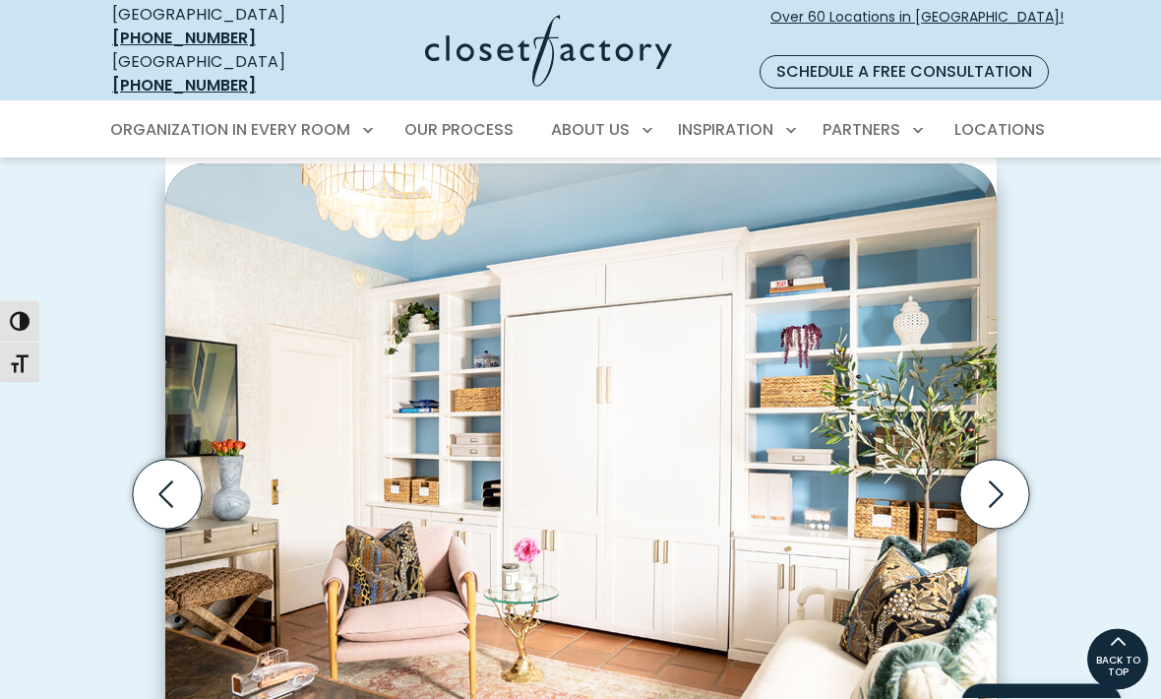
scroll to position [510, 0]
click at [991, 464] on icon "Next slide" at bounding box center [993, 493] width 69 height 69
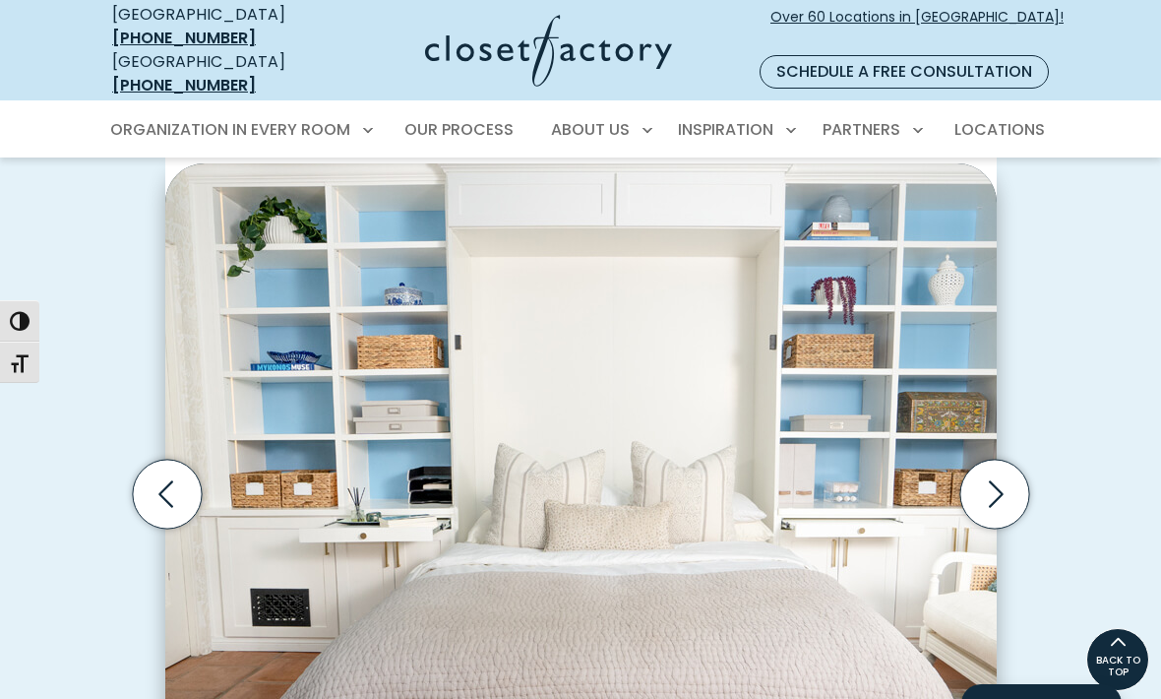
click at [996, 459] on icon "Next slide" at bounding box center [993, 493] width 69 height 69
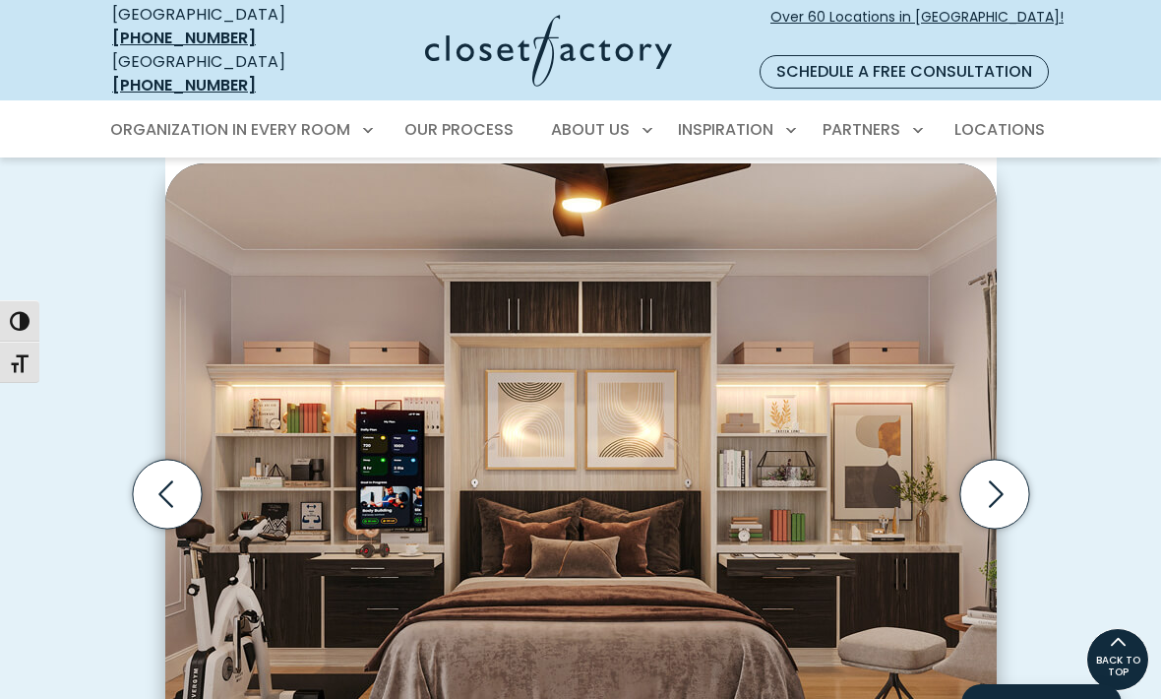
click at [990, 464] on icon "Next slide" at bounding box center [993, 493] width 69 height 69
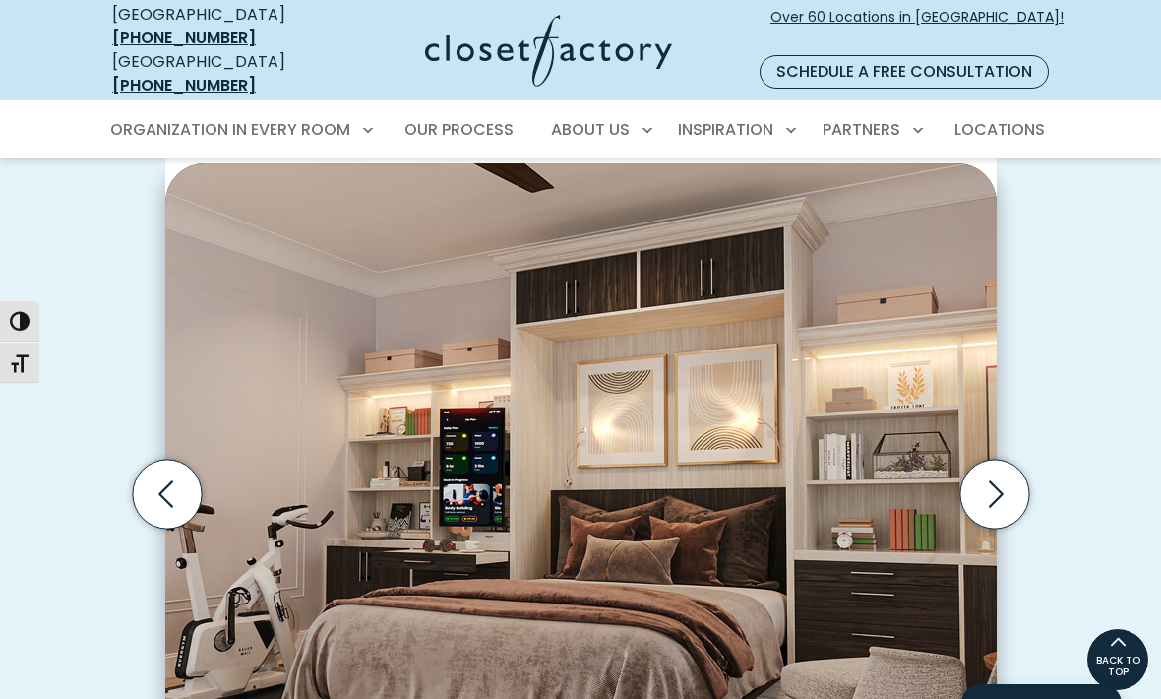
click at [998, 462] on icon "Next slide" at bounding box center [993, 493] width 69 height 69
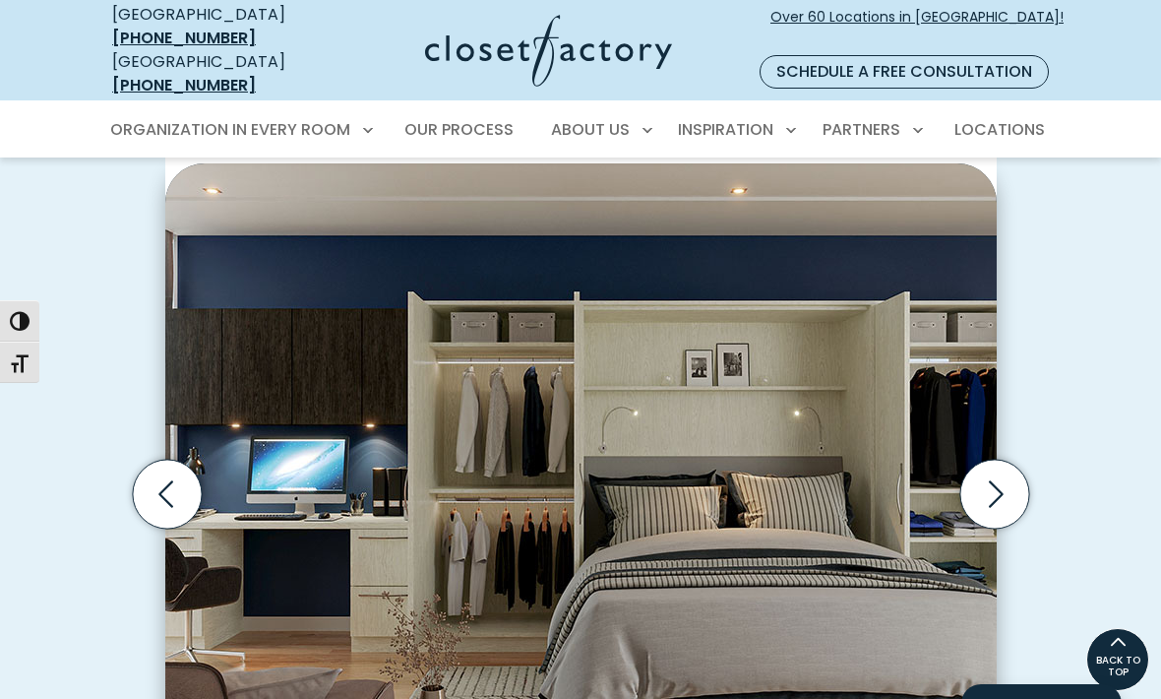
click at [1002, 459] on icon "Next slide" at bounding box center [993, 493] width 69 height 69
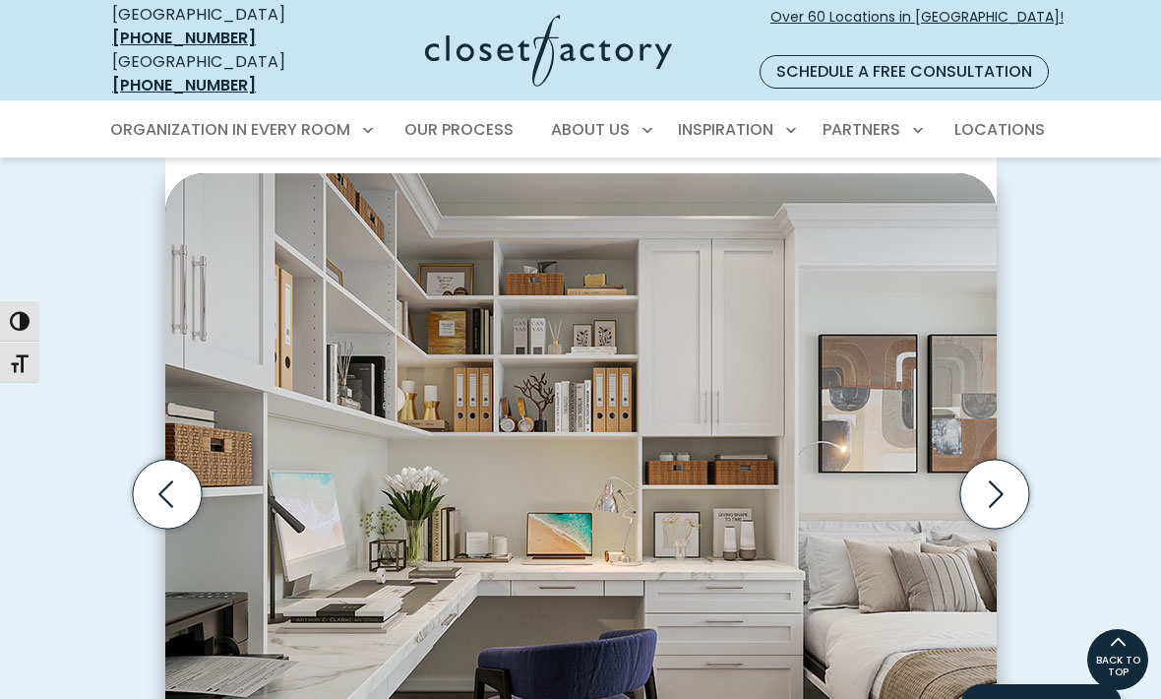
click at [993, 459] on icon "Next slide" at bounding box center [993, 493] width 69 height 69
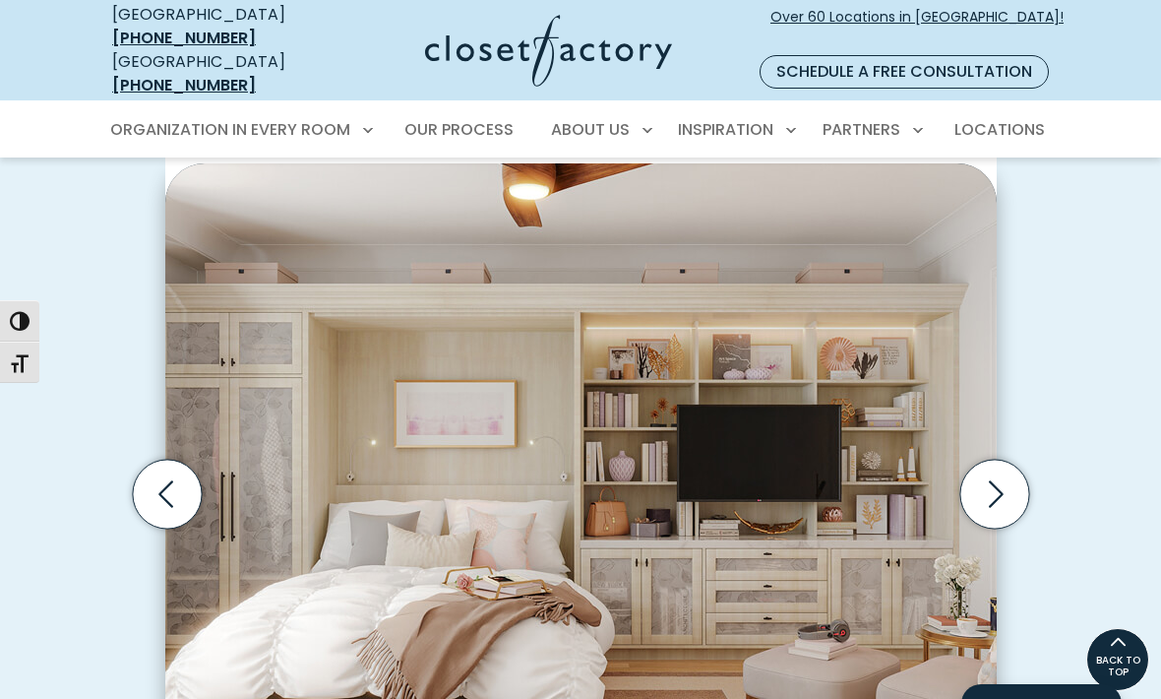
click at [993, 459] on icon "Next slide" at bounding box center [993, 493] width 69 height 69
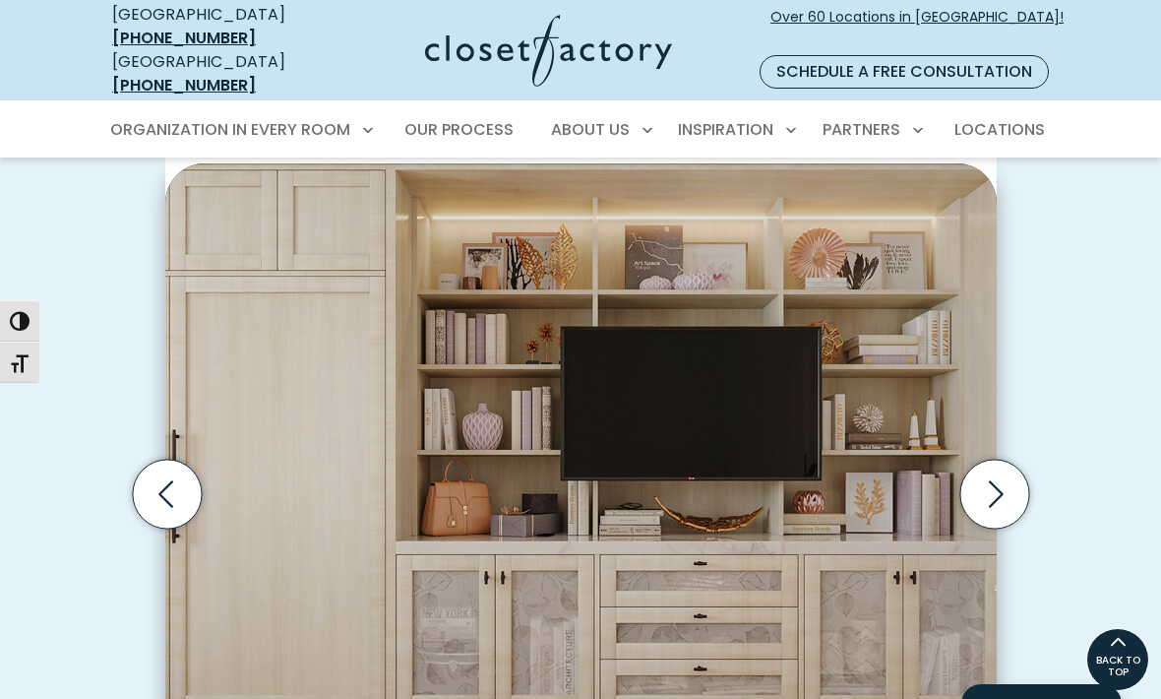
click at [1000, 459] on icon "Next slide" at bounding box center [993, 493] width 69 height 69
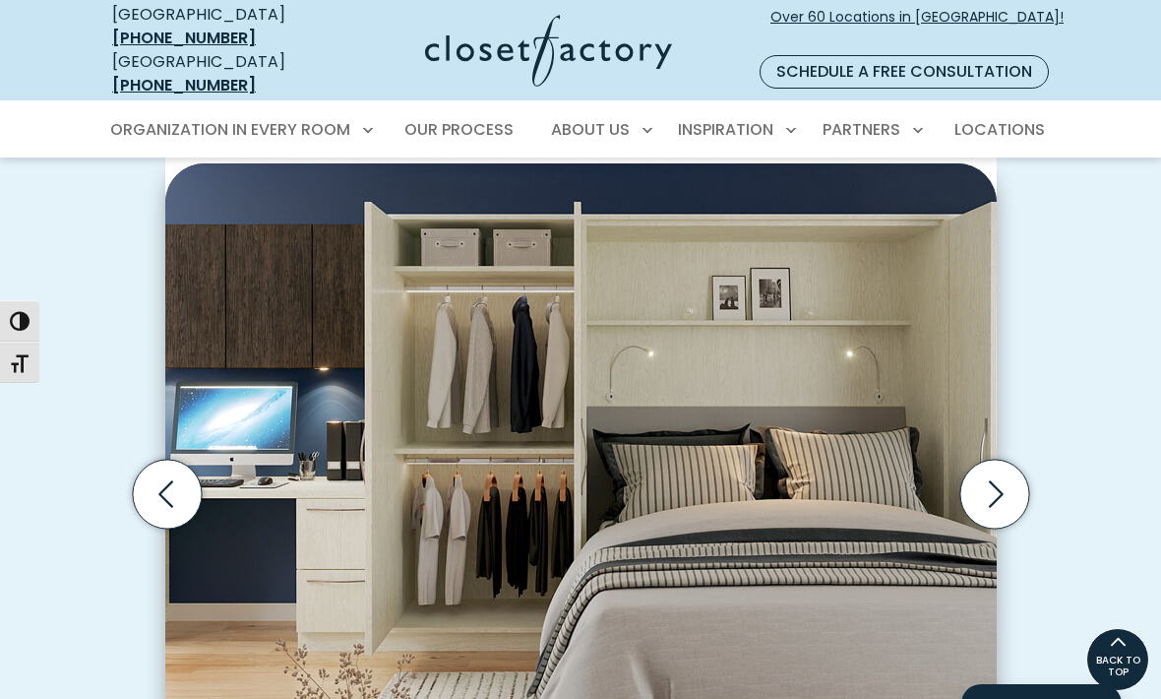
click at [997, 459] on icon "Next slide" at bounding box center [993, 493] width 69 height 69
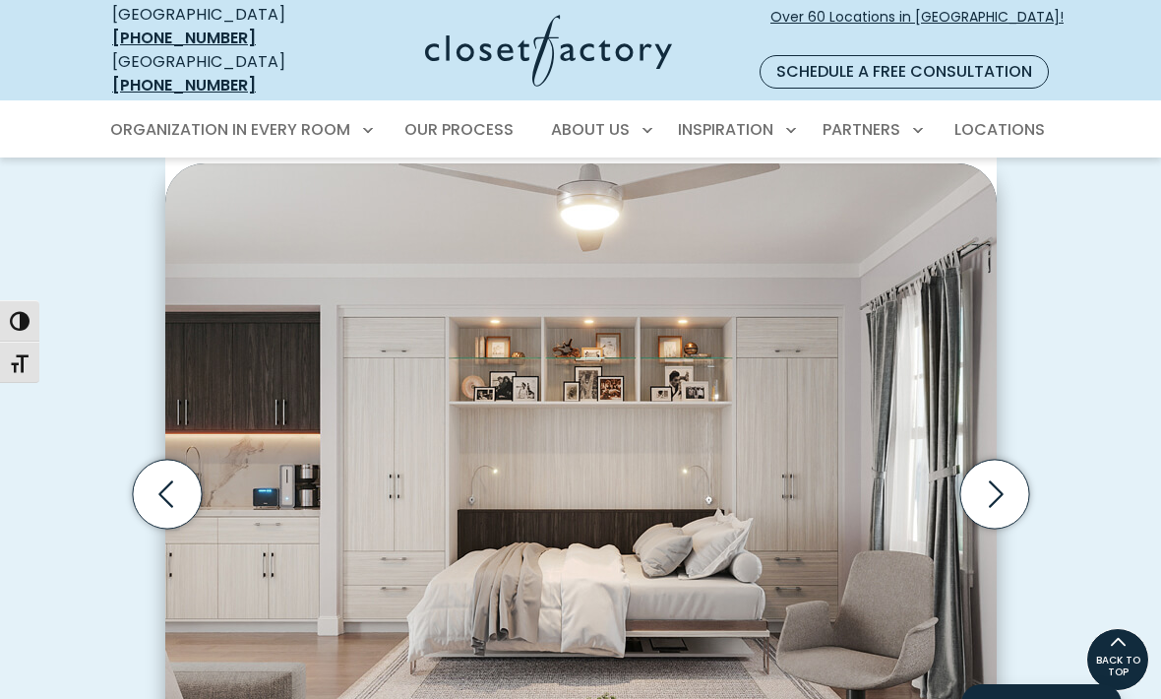
click at [993, 480] on icon "Next slide" at bounding box center [996, 493] width 15 height 27
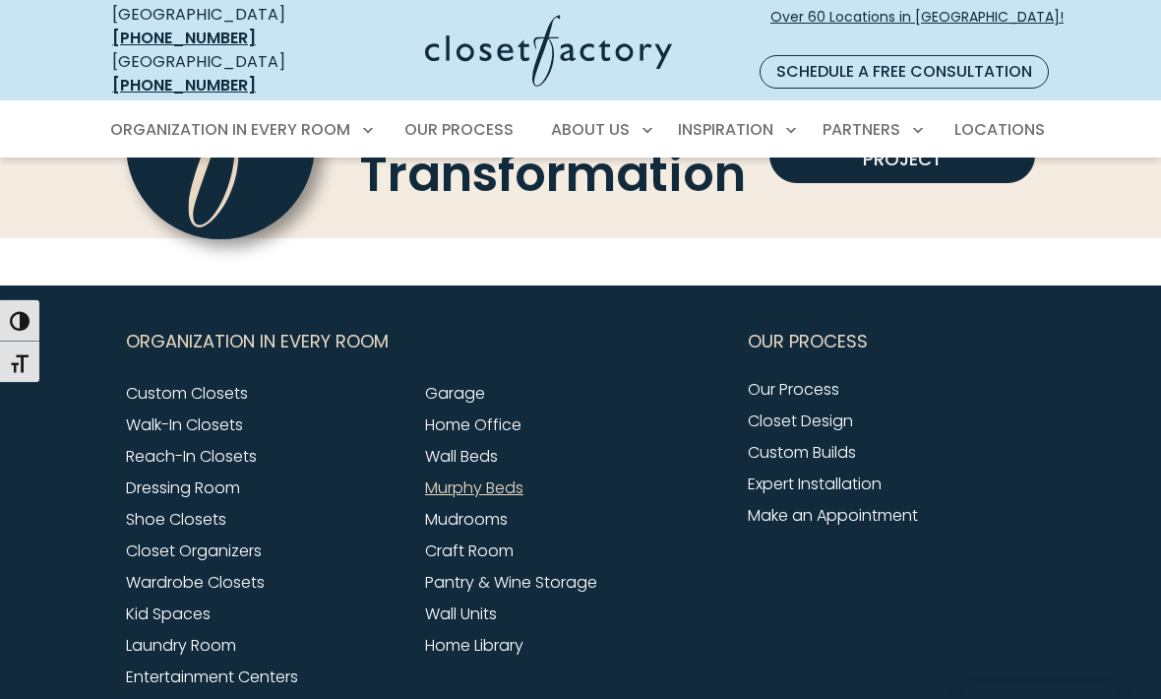
scroll to position [6170, 0]
click at [567, 571] on link "Pantry & Wine Storage" at bounding box center [511, 582] width 172 height 23
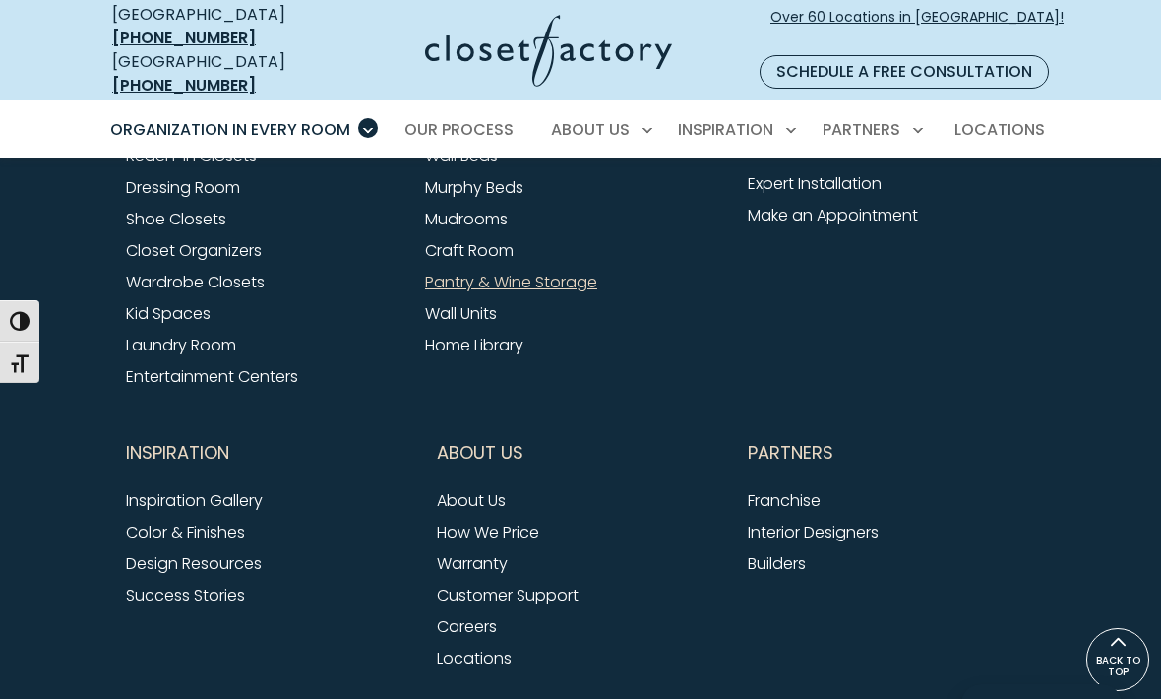
scroll to position [6449, 0]
click at [152, 490] on link "Inspiration Gallery" at bounding box center [194, 501] width 137 height 23
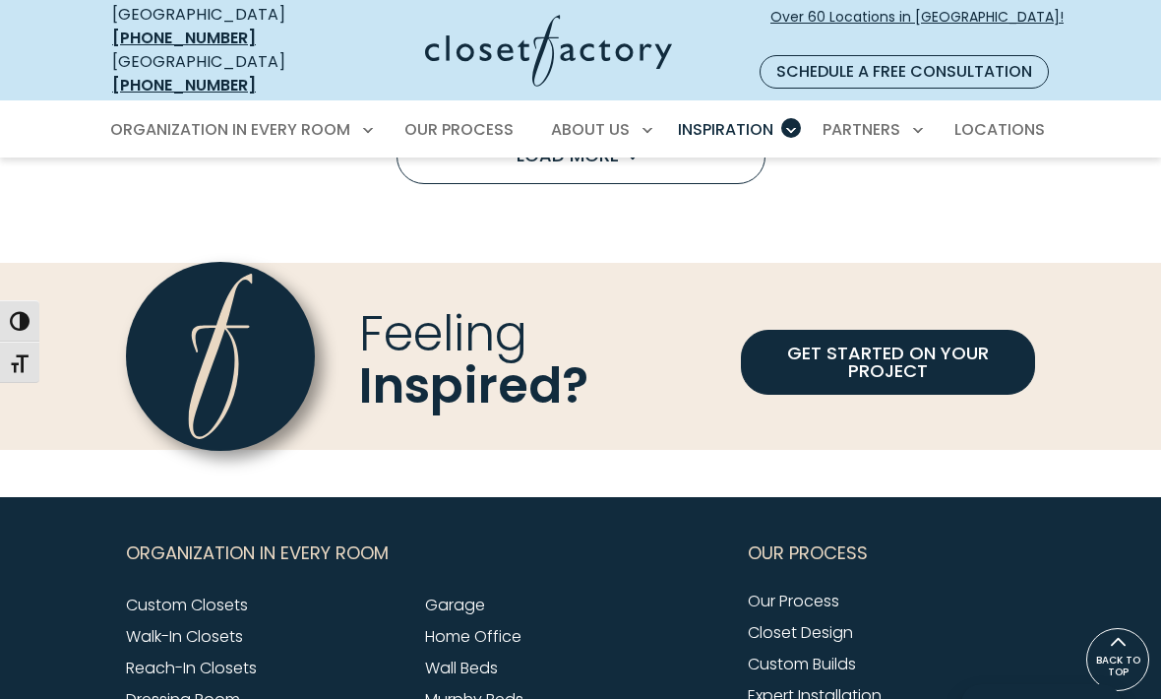
scroll to position [1621, 0]
